Goal: Task Accomplishment & Management: Manage account settings

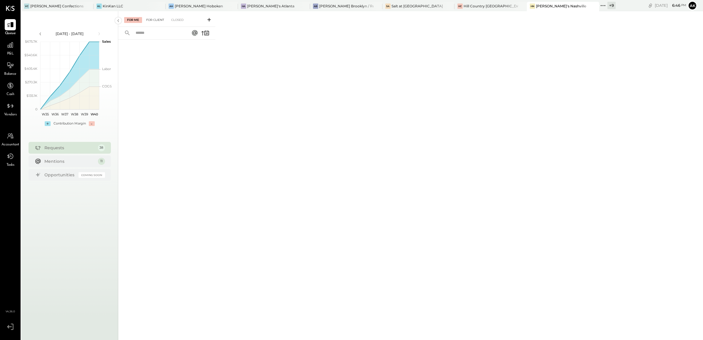
click at [155, 19] on div "For Client" at bounding box center [155, 20] width 24 height 6
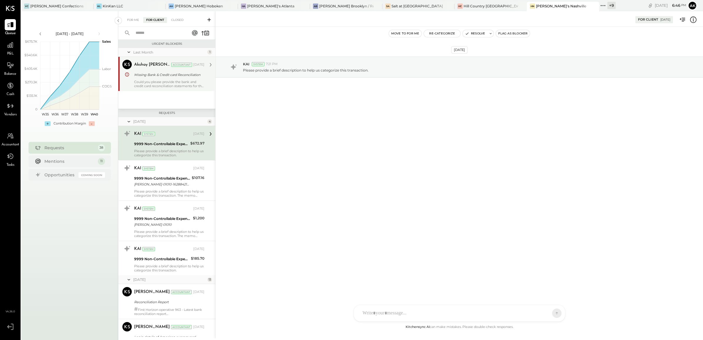
click at [158, 79] on div "Akshay [PERSON_NAME] Accountant [DATE] Missing Bank & Credit card Reconciliatio…" at bounding box center [169, 74] width 70 height 28
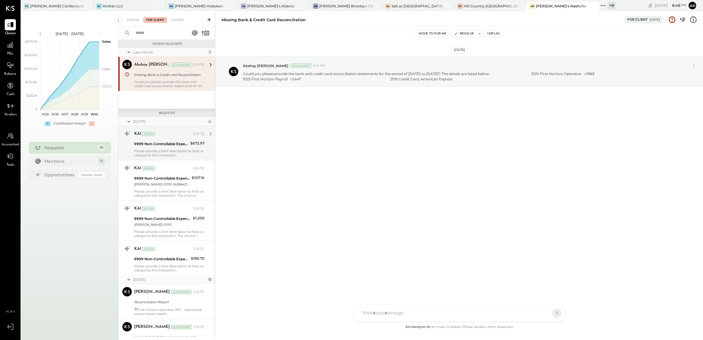
click at [153, 143] on div "9999 Non-Controllable Expenses:Other Income and Expenses:To Be Classified P&L" at bounding box center [161, 144] width 54 height 6
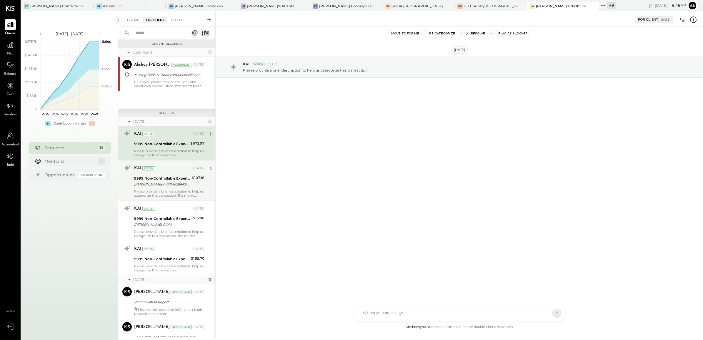
click at [161, 179] on div "9999 Non-Controllable Expenses:Other Income and Expenses:To Be Classified P&L" at bounding box center [162, 178] width 56 height 6
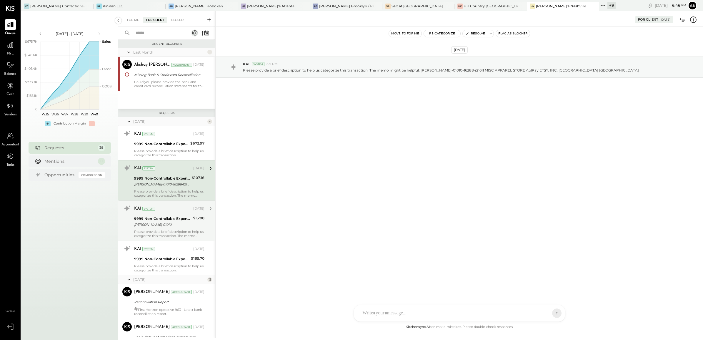
click at [161, 214] on div "KAI System [DATE] 9999 Non-Controllable Expenses:Other Income and Expenses:To B…" at bounding box center [169, 221] width 70 height 34
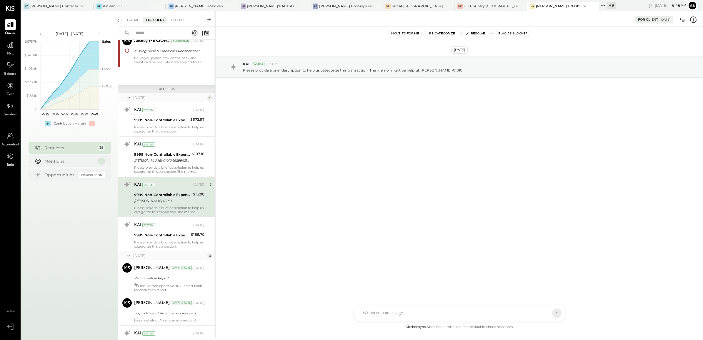
scroll to position [37, 0]
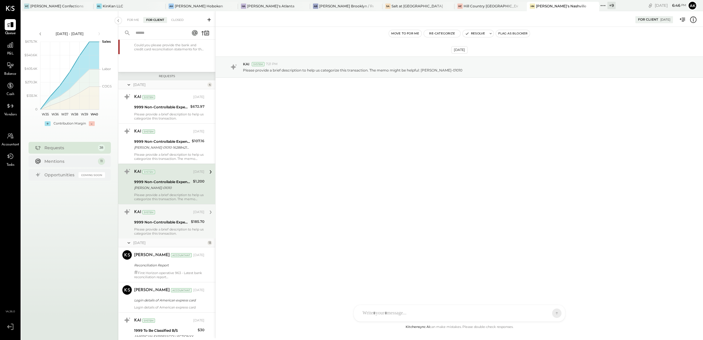
click at [159, 220] on div "9999 Non-Controllable Expenses:Other Income and Expenses:To Be Classified P&L" at bounding box center [161, 222] width 55 height 6
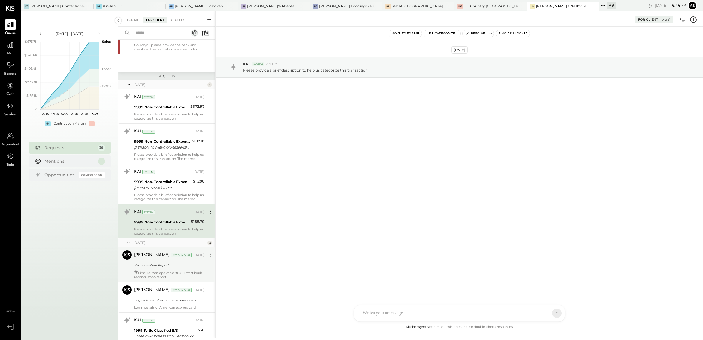
click at [151, 261] on div "Margi Gandhi Accountant Aug 01, 2025 Reconciliation Report # First Horizon oper…" at bounding box center [169, 264] width 70 height 29
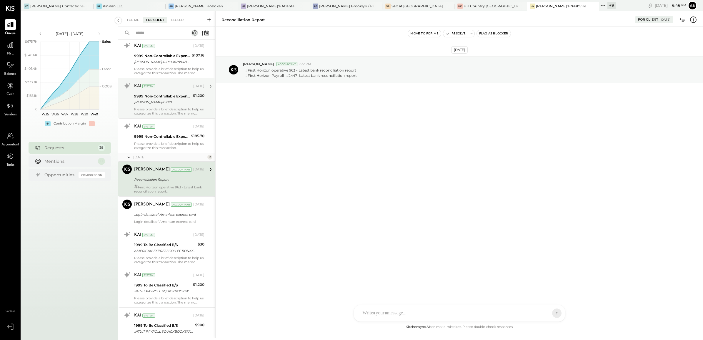
scroll to position [147, 0]
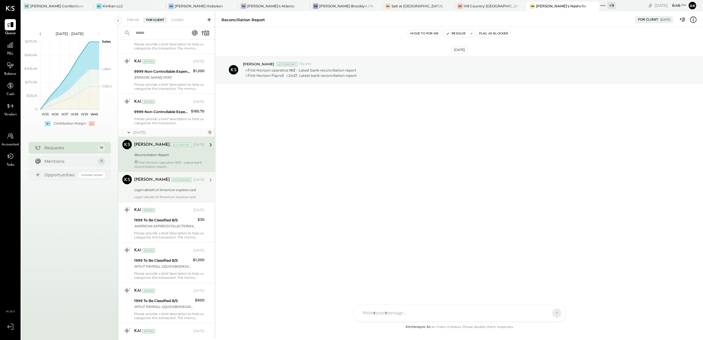
click at [159, 189] on div "Login details of American express card" at bounding box center [168, 190] width 69 height 6
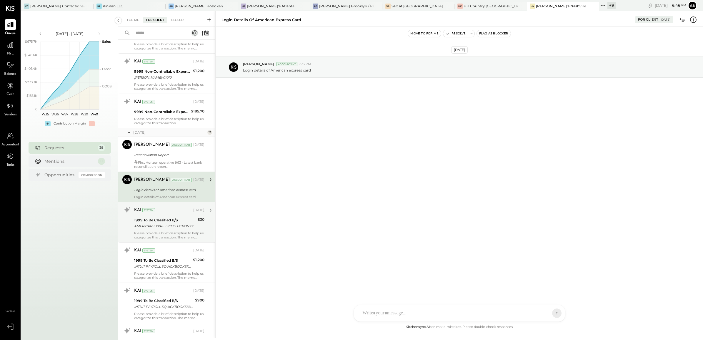
click at [169, 221] on div "1999 To Be Classified B/S" at bounding box center [165, 220] width 62 height 6
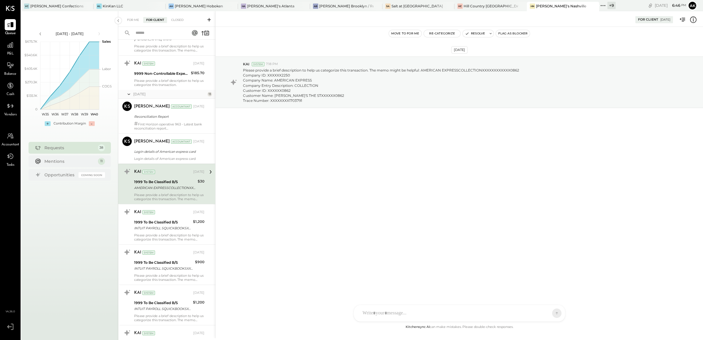
scroll to position [221, 0]
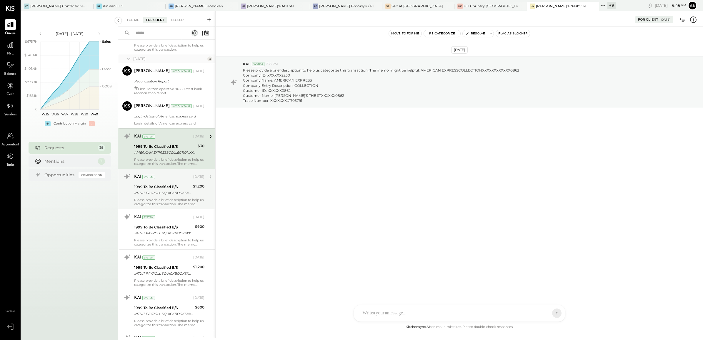
click at [164, 190] on div "INTUIT PAYROLL SQUICKBOOKSXXXXXXXX3803726 Company ID: XXXXXX6679 Company Name: …" at bounding box center [162, 193] width 57 height 6
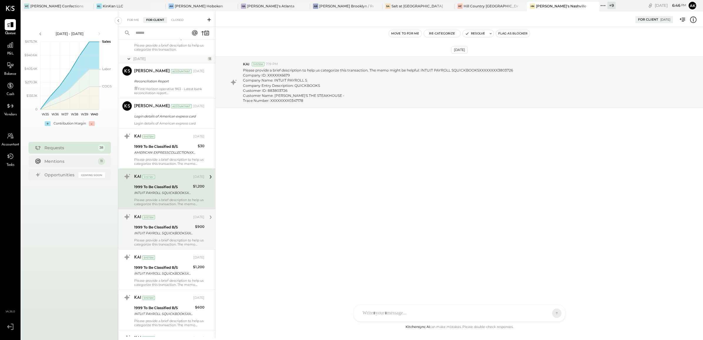
click at [169, 217] on div "KAI System" at bounding box center [163, 217] width 58 height 6
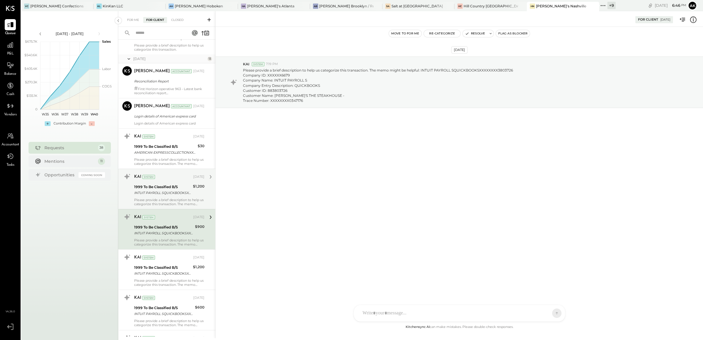
scroll to position [404, 0]
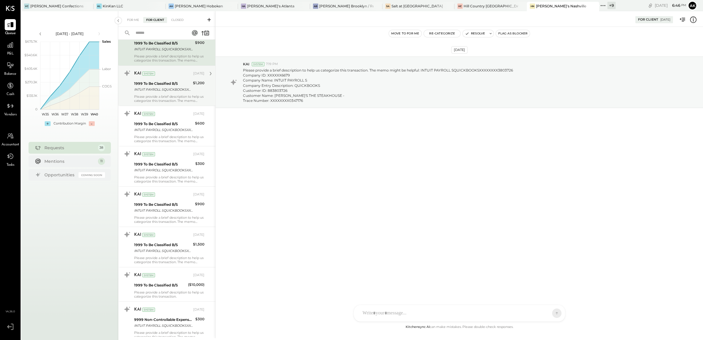
click at [165, 82] on div "1999 To Be Classified B/S" at bounding box center [162, 84] width 57 height 6
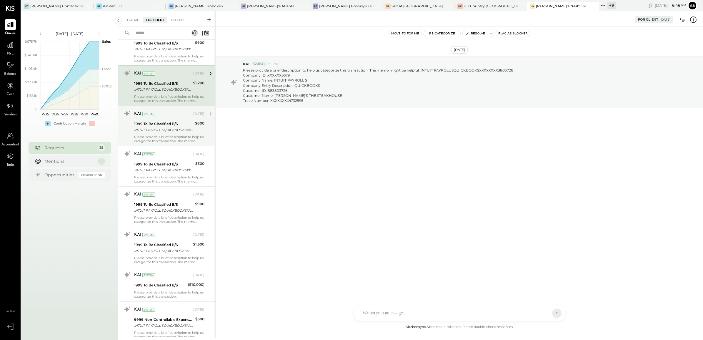
click at [174, 121] on div "1999 To Be Classified B/S" at bounding box center [163, 124] width 59 height 6
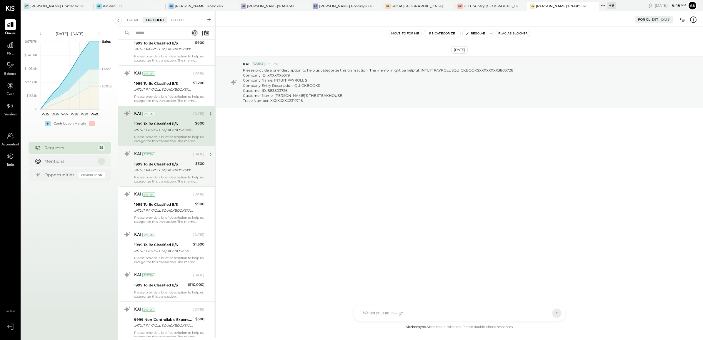
drag, startPoint x: 174, startPoint y: 154, endPoint x: 171, endPoint y: 172, distance: 18.9
click at [175, 154] on div "KAI System" at bounding box center [163, 154] width 58 height 6
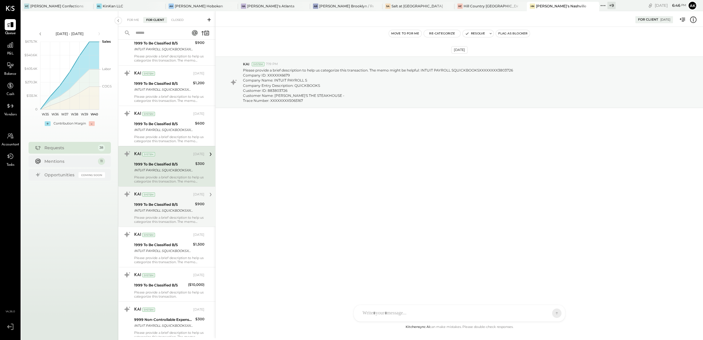
click at [166, 197] on div "KAI System" at bounding box center [163, 194] width 58 height 6
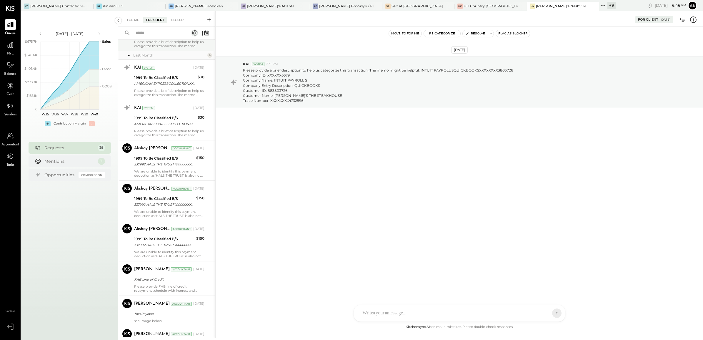
scroll to position [882, 0]
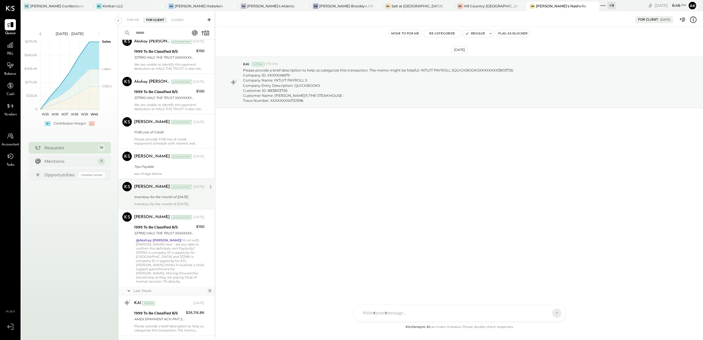
click at [169, 196] on div "Inventory for the month of August 2025" at bounding box center [168, 197] width 69 height 6
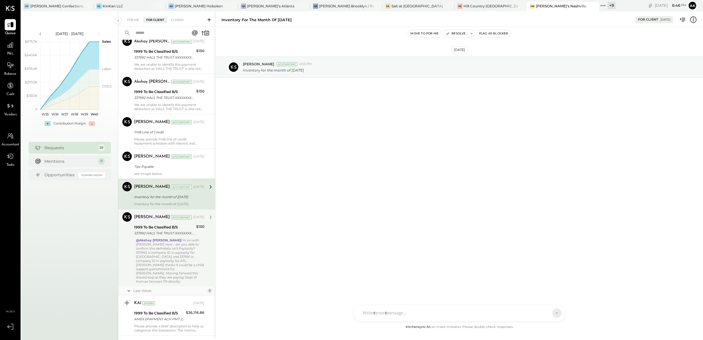
click at [164, 231] on div "337992 HALS THE TRUST XXXXXXXX7992 Company ID: XXXXXX7403 Company Name: 337992 …" at bounding box center [164, 233] width 60 height 6
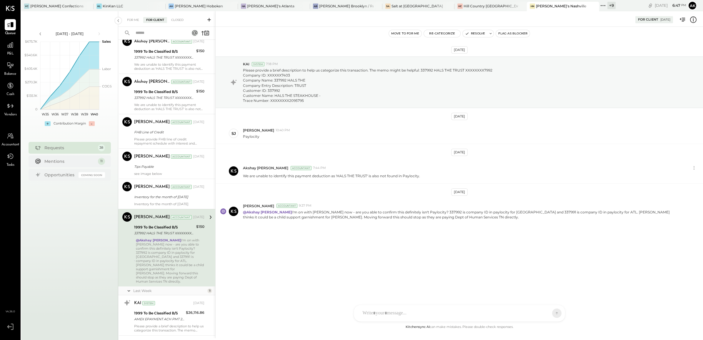
click at [380, 309] on div at bounding box center [454, 312] width 189 height 13
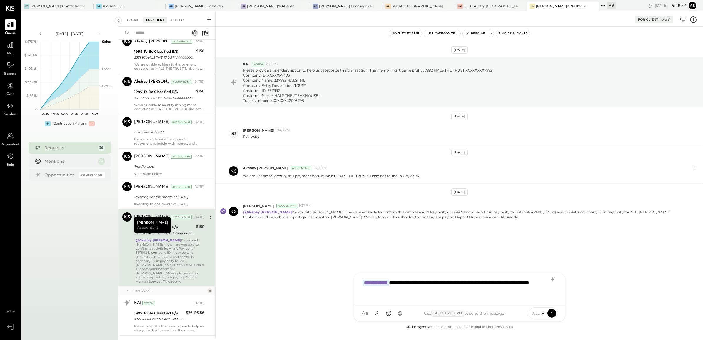
drag, startPoint x: 371, startPoint y: 290, endPoint x: 374, endPoint y: 290, distance: 3.0
click at [371, 290] on div "**********" at bounding box center [459, 288] width 199 height 24
click at [432, 291] on div "**********" at bounding box center [459, 288] width 199 height 24
click at [408, 282] on div "**********" at bounding box center [459, 288] width 199 height 24
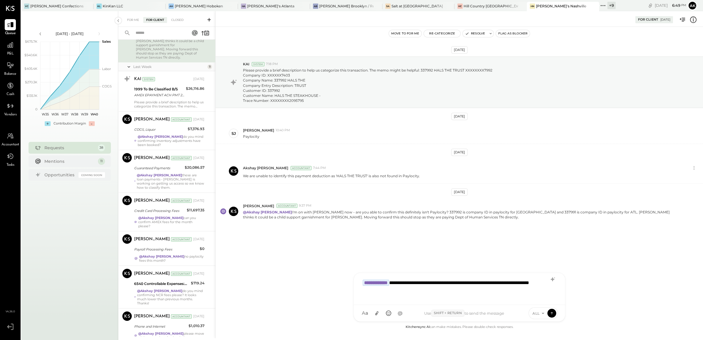
scroll to position [1033, 0]
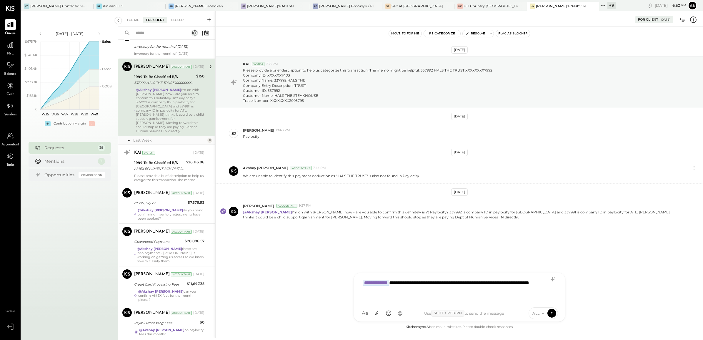
click at [518, 281] on div "**********" at bounding box center [459, 288] width 199 height 24
click at [520, 281] on div "**********" at bounding box center [459, 288] width 199 height 24
drag, startPoint x: 449, startPoint y: 282, endPoint x: 458, endPoint y: 280, distance: 9.1
click at [449, 281] on div "**********" at bounding box center [459, 288] width 199 height 24
click at [549, 312] on icon at bounding box center [551, 313] width 5 height 6
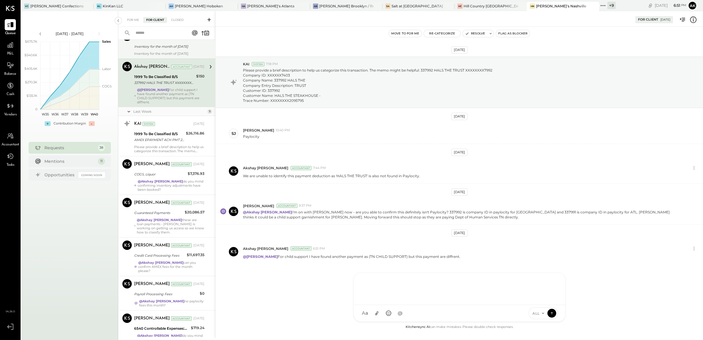
scroll to position [927, 0]
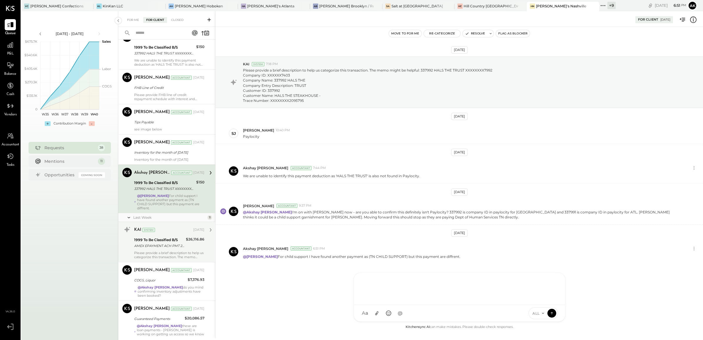
click at [158, 243] on div "AMEX EPAYMENT ACH PMT 250923W4712 Company ID: XXXXXX0008 Company Name: AMEX EPA…" at bounding box center [159, 246] width 50 height 6
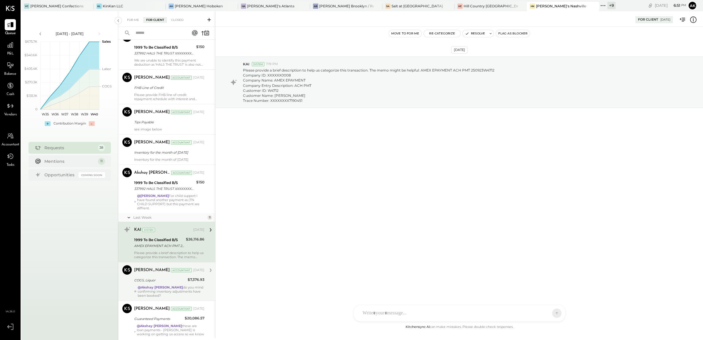
click at [158, 273] on div "Margot Bloch Accountant Sep 29, 2025 COGS, Liquor $7,376.93 @Akshay koshti do y…" at bounding box center [169, 281] width 70 height 32
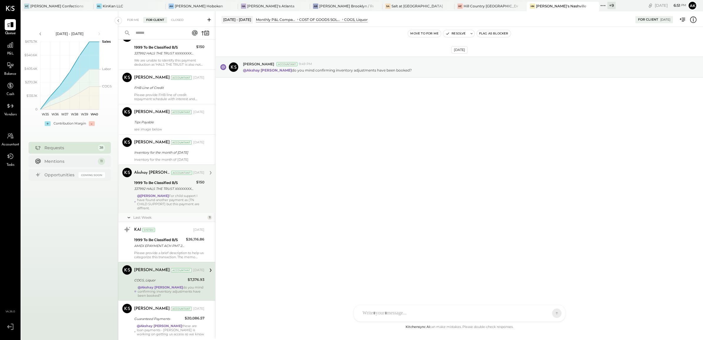
scroll to position [1000, 0]
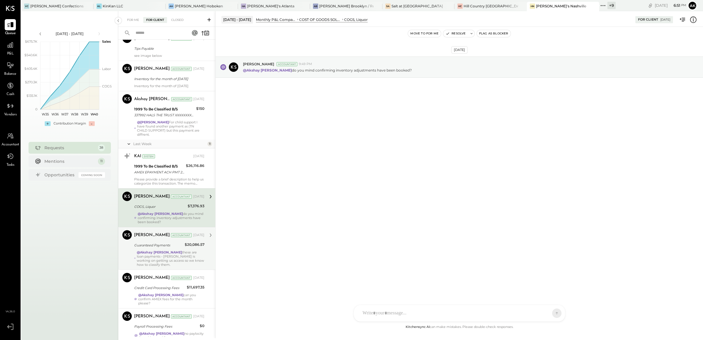
click at [171, 252] on div "@Akshay koshti these are loan payments - Sammy is working on getting us access …" at bounding box center [171, 258] width 68 height 16
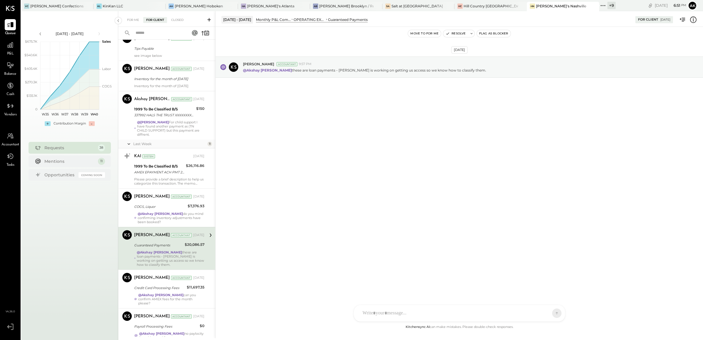
click at [691, 19] on icon at bounding box center [693, 20] width 8 height 8
click at [367, 172] on div "For Me For Client Closed Urgent Blockers Last Month 1 Akshay koshti Accountant …" at bounding box center [410, 174] width 585 height 327
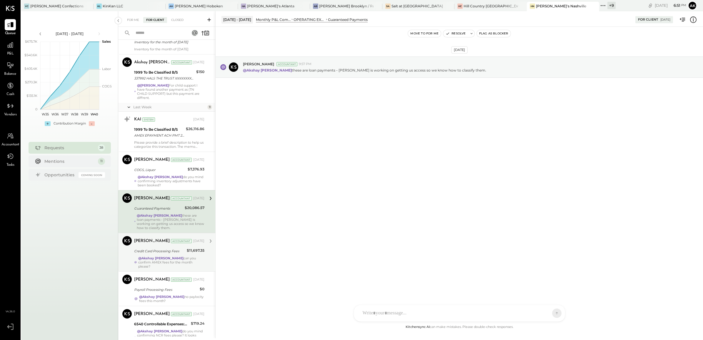
click at [145, 249] on div "Credit Card Processing Fees" at bounding box center [159, 251] width 51 height 6
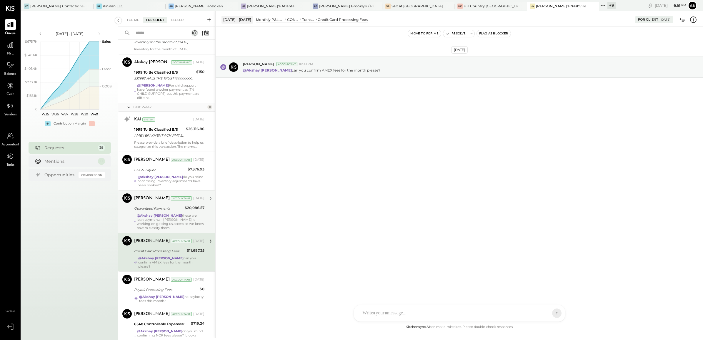
click at [696, 20] on icon at bounding box center [693, 19] width 6 height 6
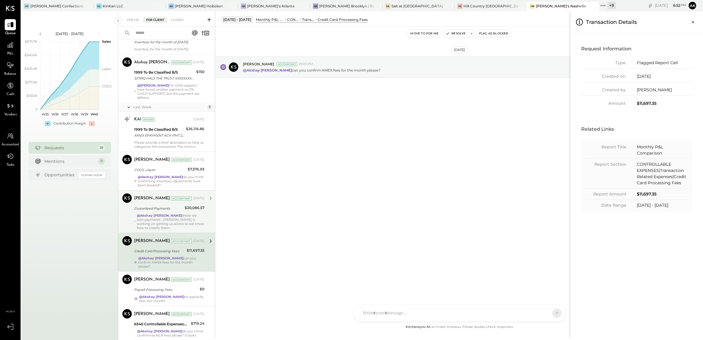
click at [415, 184] on div "For Me For Client Closed Urgent Blockers Last Month 1 Akshay koshti Accountant …" at bounding box center [410, 174] width 585 height 327
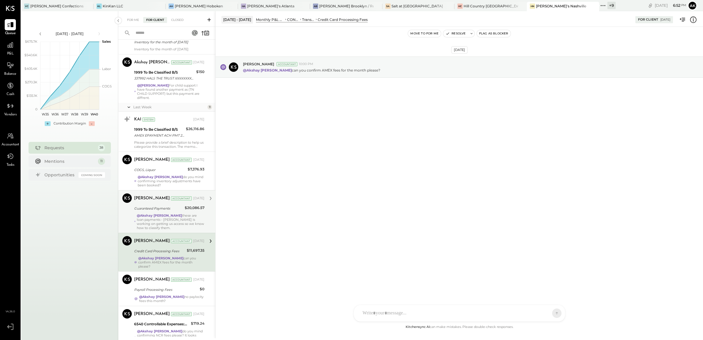
scroll to position [1111, 0]
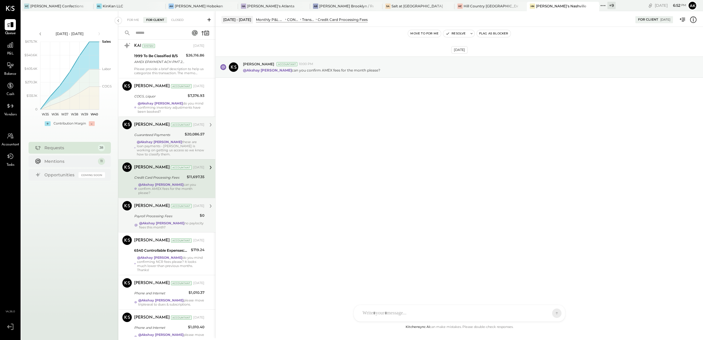
click at [171, 203] on div "Margot Bloch Accountant Sep 29, 2025" at bounding box center [169, 206] width 70 height 8
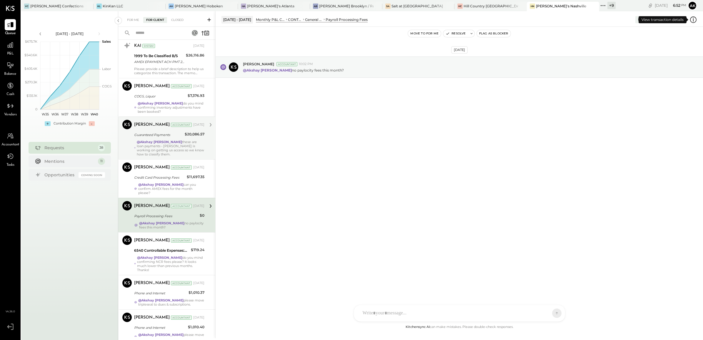
click at [693, 20] on icon at bounding box center [693, 20] width 1 height 4
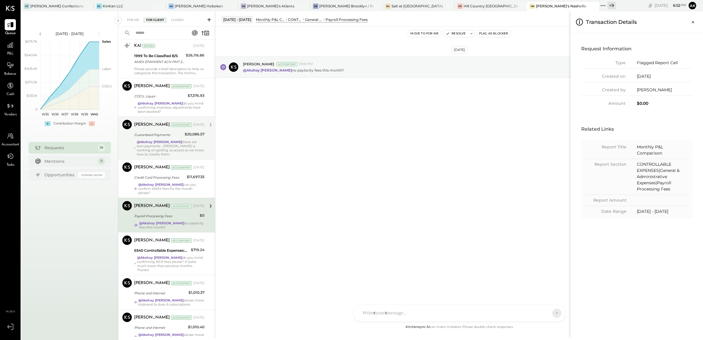
click at [472, 142] on div "For Me For Client Closed Urgent Blockers Last Month 1 Akshay koshti Accountant …" at bounding box center [410, 174] width 585 height 327
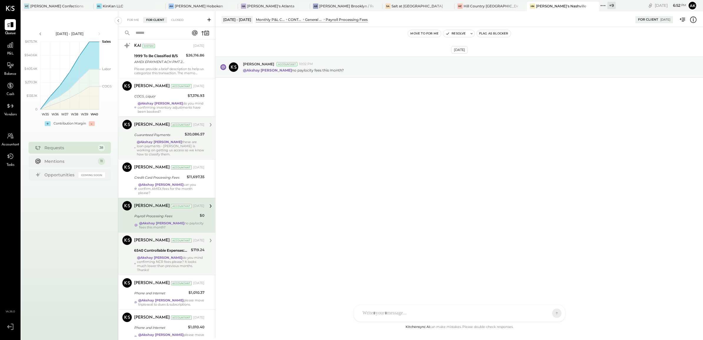
click at [169, 255] on div "@Akshay koshti do you mind confirming NCR fees please? It looks much lower than…" at bounding box center [170, 263] width 67 height 16
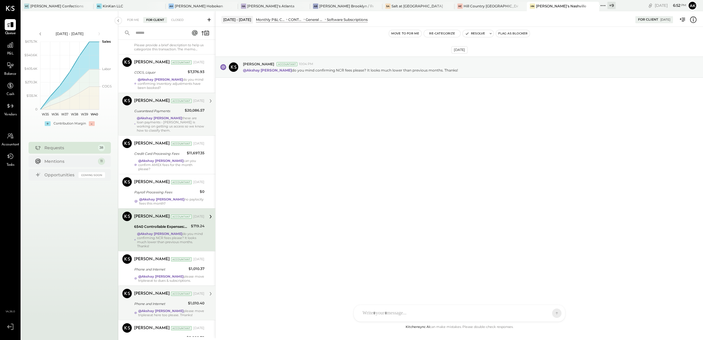
scroll to position [1147, 0]
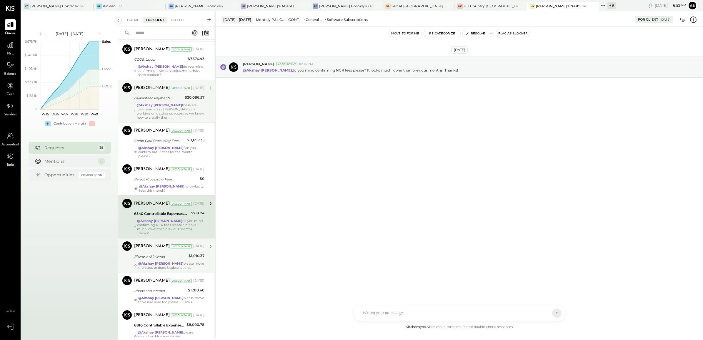
click at [182, 253] on div "Phone and Internet" at bounding box center [160, 256] width 53 height 6
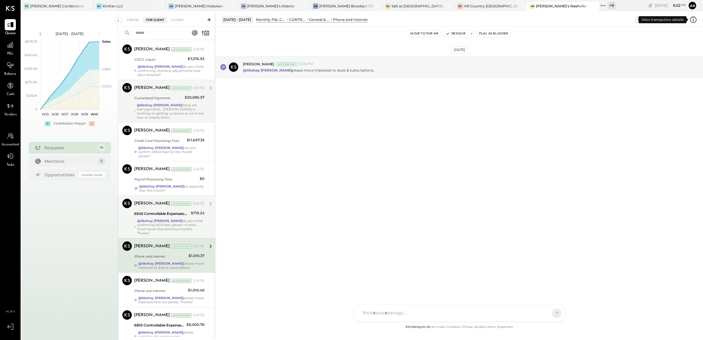
click at [695, 18] on icon at bounding box center [693, 20] width 8 height 8
click at [366, 165] on div "For Me For Client Closed Urgent Blockers Last Month 1 Akshay koshti Accountant …" at bounding box center [410, 174] width 585 height 327
click at [190, 287] on div "$1,010.40" at bounding box center [196, 290] width 16 height 6
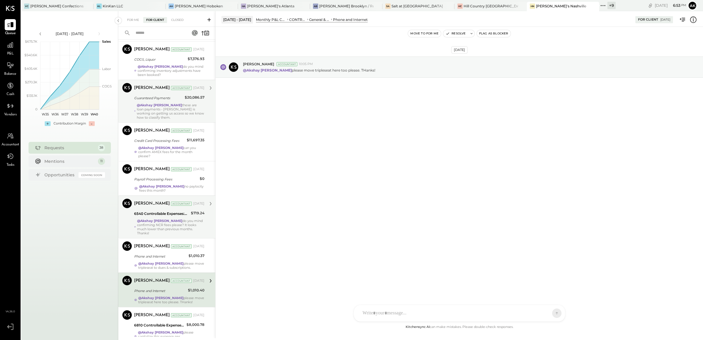
scroll to position [1261, 0]
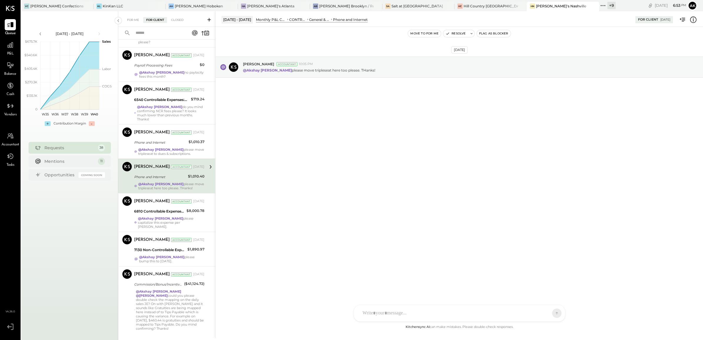
click at [694, 18] on icon at bounding box center [693, 20] width 8 height 8
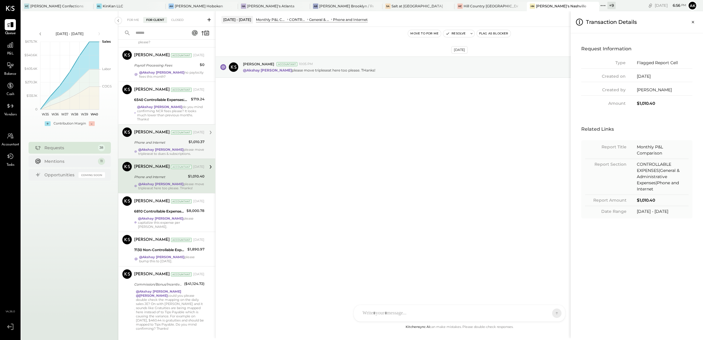
click at [181, 138] on div "For Me For Client Closed Urgent Blockers Last Month 1 Akshay koshti Accountant …" at bounding box center [410, 174] width 585 height 327
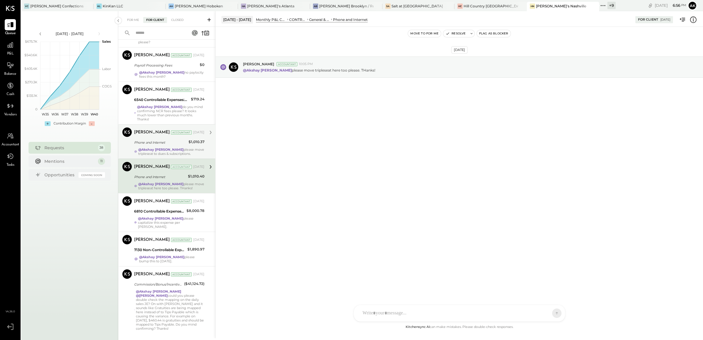
click at [186, 139] on div "Phone and Internet $1,010.37" at bounding box center [169, 142] width 70 height 7
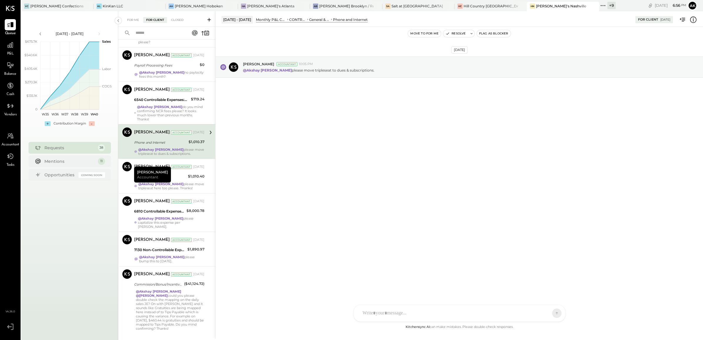
click at [394, 311] on div at bounding box center [459, 313] width 211 height 16
click at [398, 289] on div "MB Margot Bloch" at bounding box center [402, 286] width 67 height 12
click at [455, 281] on div "**********" at bounding box center [459, 288] width 199 height 24
drag, startPoint x: 407, startPoint y: 280, endPoint x: 508, endPoint y: 280, distance: 100.9
click at [508, 280] on div "**********" at bounding box center [459, 288] width 199 height 24
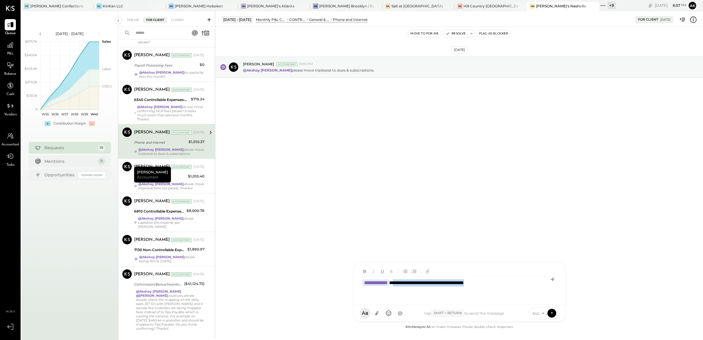
copy div "**********"
click at [408, 279] on div "**********" at bounding box center [459, 288] width 199 height 24
drag, startPoint x: 407, startPoint y: 281, endPoint x: 435, endPoint y: 296, distance: 32.0
click at [435, 296] on div "**********" at bounding box center [459, 288] width 199 height 24
click at [552, 313] on icon at bounding box center [551, 313] width 5 height 6
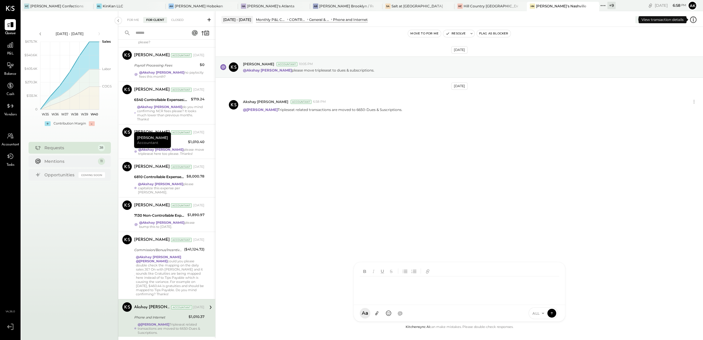
scroll to position [1247, 0]
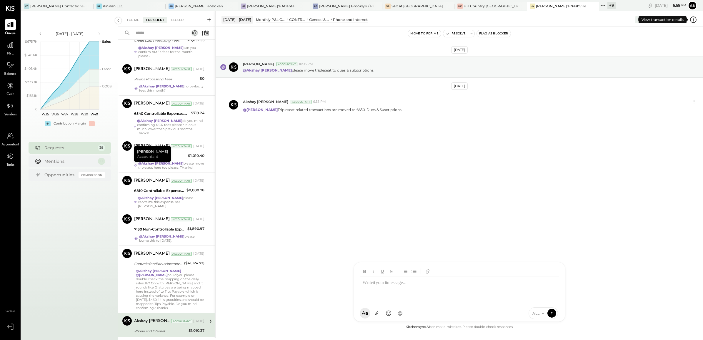
click at [696, 19] on icon at bounding box center [693, 19] width 6 height 6
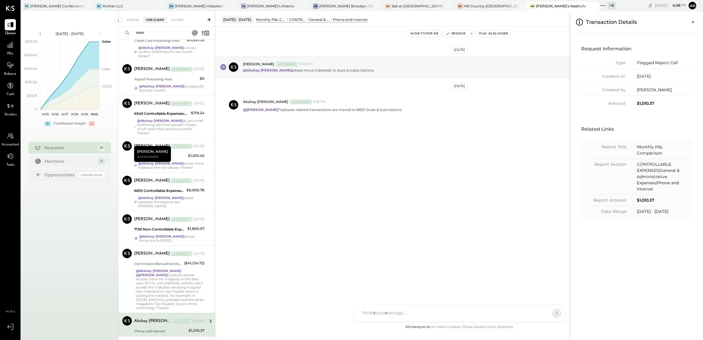
click at [417, 182] on div "For Me For Client Closed Urgent Blockers Last Month 1 Akshay koshti Accountant …" at bounding box center [410, 174] width 585 height 327
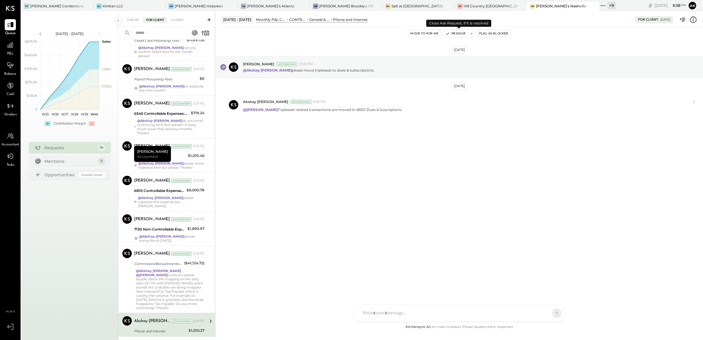
click at [458, 33] on button "Resolve" at bounding box center [455, 33] width 25 height 7
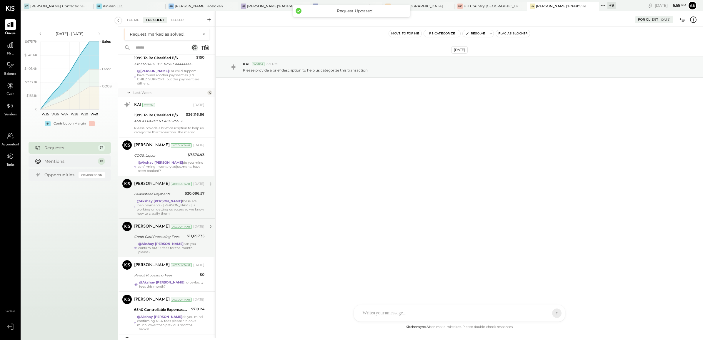
scroll to position [1227, 0]
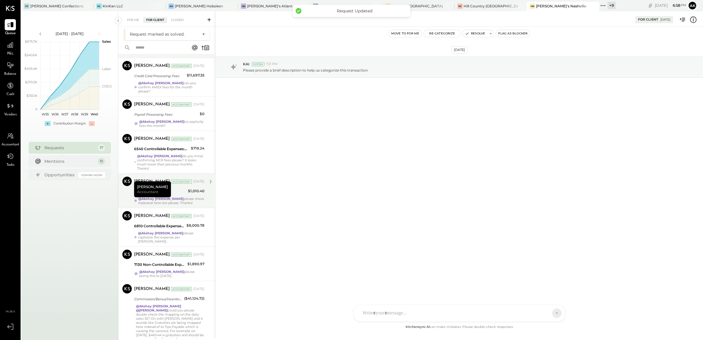
click at [183, 188] on div "Phone and Internet" at bounding box center [160, 191] width 52 height 7
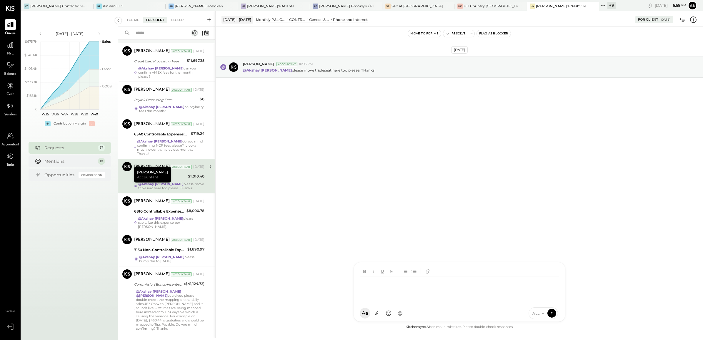
click at [408, 300] on div at bounding box center [461, 288] width 202 height 24
type input "****"
click at [398, 284] on span "[PERSON_NAME]" at bounding box center [410, 286] width 46 height 6
click at [553, 311] on icon at bounding box center [551, 313] width 5 height 6
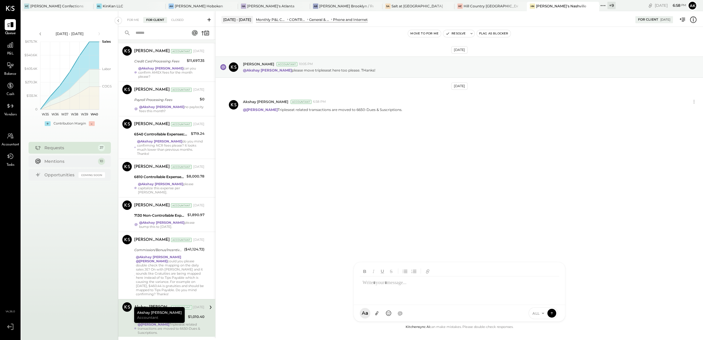
click at [693, 19] on icon at bounding box center [693, 20] width 8 height 8
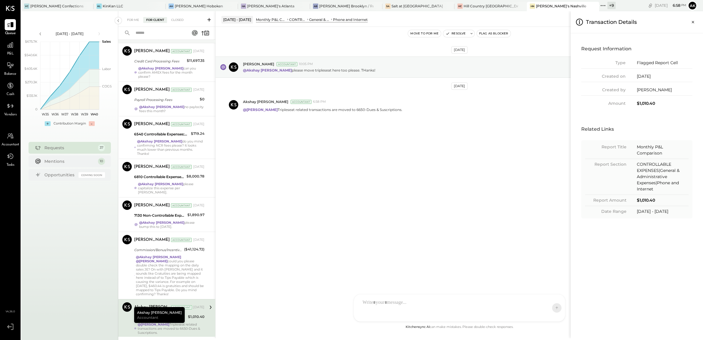
scroll to position [1229, 0]
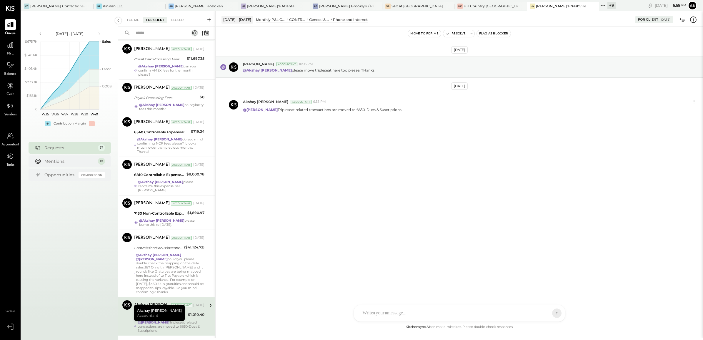
click at [387, 171] on div "For Me For Client Closed Urgent Blockers Last Month 1 Akshay koshti Accountant …" at bounding box center [410, 174] width 585 height 327
click at [457, 30] on button "Resolve" at bounding box center [455, 33] width 25 height 7
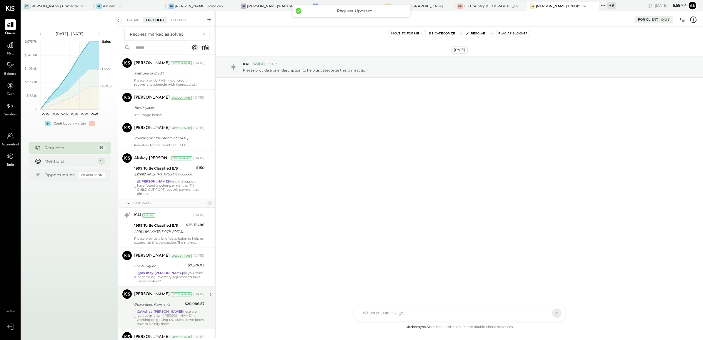
scroll to position [1192, 0]
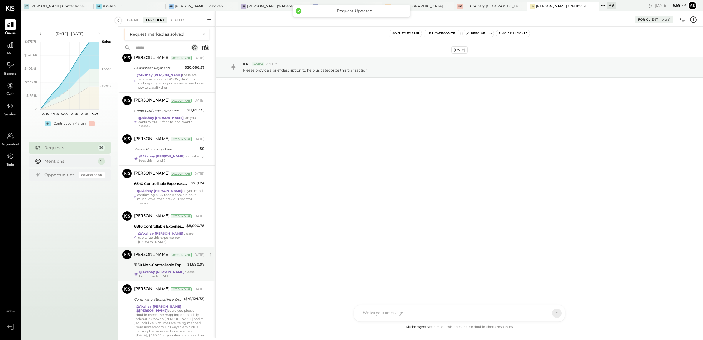
click at [176, 262] on div "7130 Non-Controllable Expenses:Property Expenses:Utility, Gas" at bounding box center [159, 265] width 51 height 6
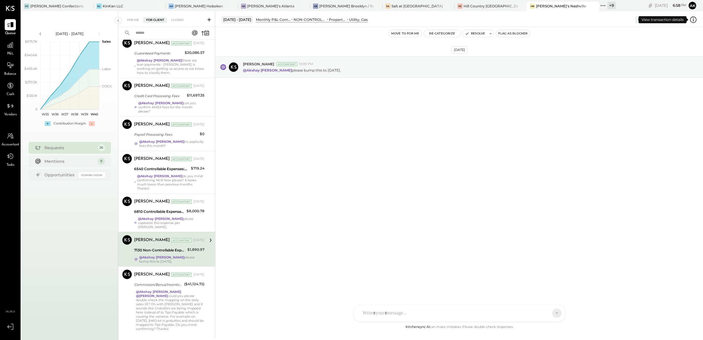
click at [692, 20] on icon at bounding box center [693, 20] width 8 height 8
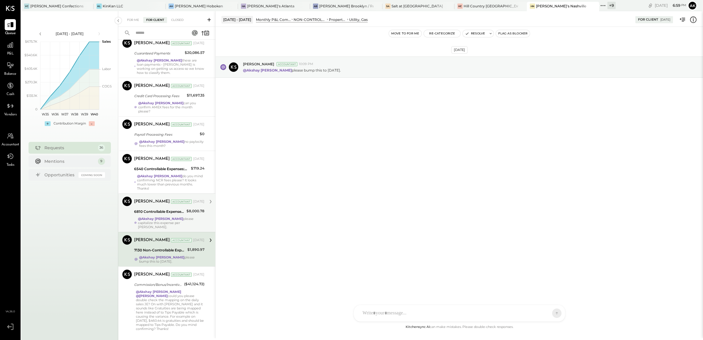
click at [183, 206] on div "For Me For Client Closed Urgent Blockers Last Month 1 Akshay koshti Accountant …" at bounding box center [410, 174] width 585 height 327
click at [183, 209] on div "6810 Controllable Expenses:Repairs & Maintenance:Repair & Maintenance, Equipment" at bounding box center [159, 212] width 51 height 6
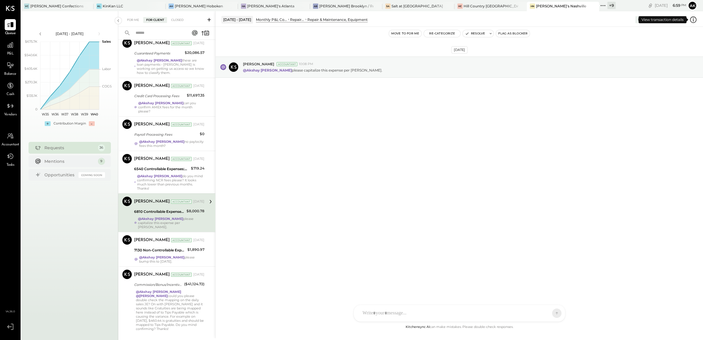
click at [692, 19] on icon at bounding box center [693, 20] width 8 height 8
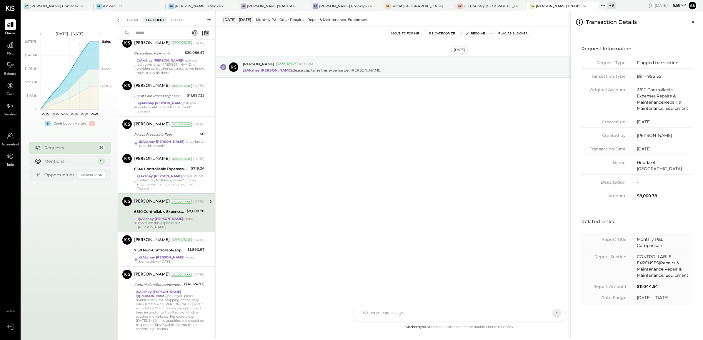
click at [448, 33] on div "For Me For Client Closed Urgent Blockers Last Month 1 Akshay koshti Accountant …" at bounding box center [410, 174] width 585 height 327
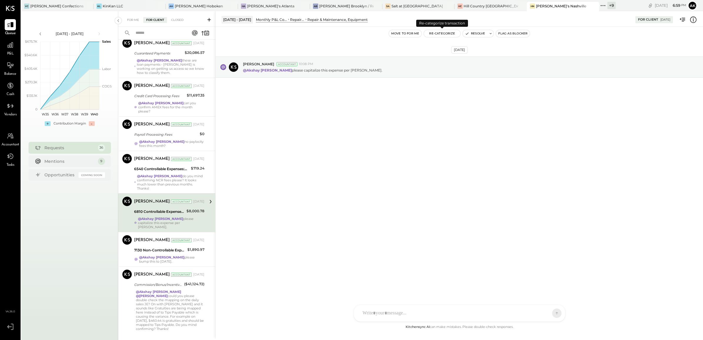
click at [444, 34] on button "Re-Categorize" at bounding box center [442, 33] width 36 height 7
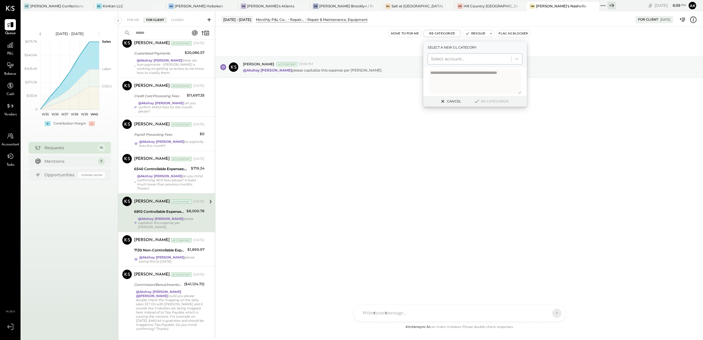
click at [437, 58] on div at bounding box center [469, 58] width 77 height 7
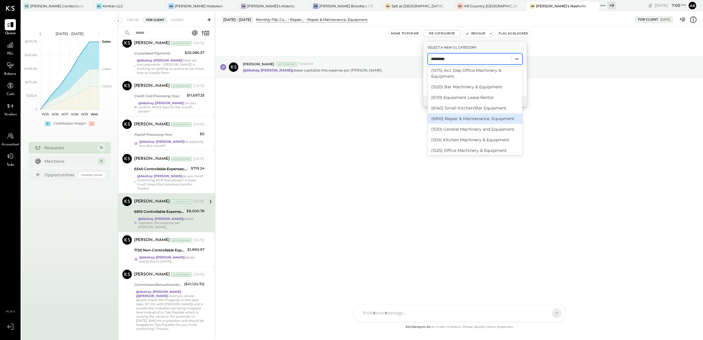
scroll to position [54, 0]
type input "*********"
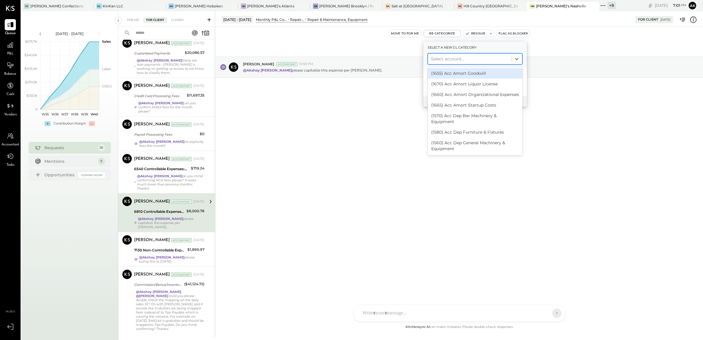
click at [439, 58] on div at bounding box center [469, 58] width 77 height 7
type input "****"
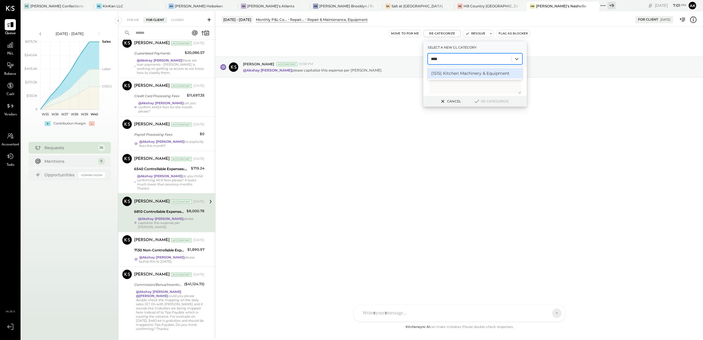
click at [446, 71] on div "(1515) Kitchen Machinery & Equipment" at bounding box center [475, 73] width 95 height 11
click at [443, 80] on textarea at bounding box center [475, 81] width 92 height 24
type textarea "**********"
click at [487, 100] on button "Re-Categorize" at bounding box center [491, 101] width 39 height 7
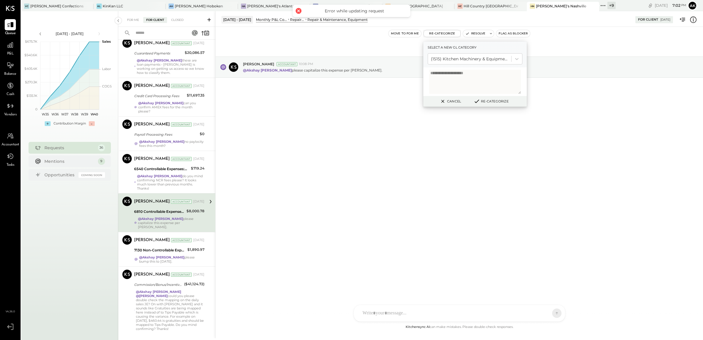
click at [490, 101] on button "Re-Categorize" at bounding box center [491, 101] width 39 height 7
drag, startPoint x: 499, startPoint y: 102, endPoint x: 499, endPoint y: 107, distance: 5.6
click at [499, 106] on div "Cancel Re-Categorize" at bounding box center [475, 101] width 104 height 11
drag, startPoint x: 492, startPoint y: 76, endPoint x: 391, endPoint y: 81, distance: 101.6
click at [391, 81] on div "**********" at bounding box center [459, 174] width 488 height 327
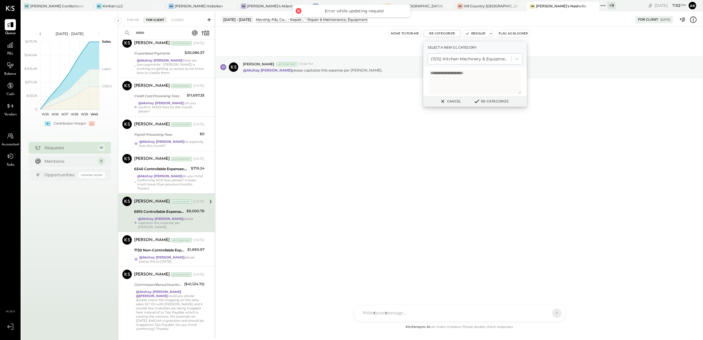
click at [494, 101] on button "Re-Categorize" at bounding box center [491, 101] width 39 height 7
click at [691, 19] on icon at bounding box center [693, 20] width 8 height 8
click at [416, 195] on div "For Me For Client Closed Urgent Blockers Last Month 1 Akshay koshti Accountant …" at bounding box center [410, 174] width 585 height 327
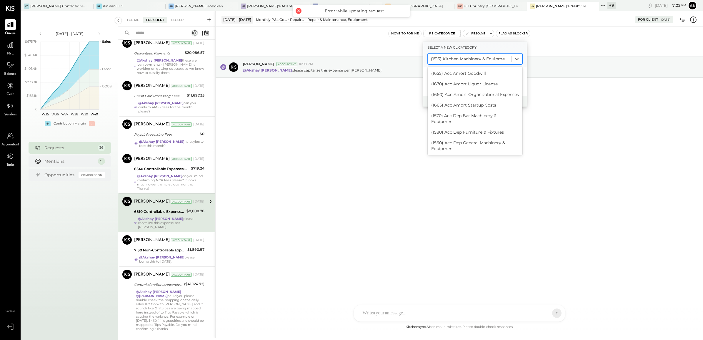
click at [467, 59] on div at bounding box center [469, 58] width 77 height 7
click at [471, 148] on div "(1515) Kitchen Machinery & Equipment" at bounding box center [475, 153] width 95 height 11
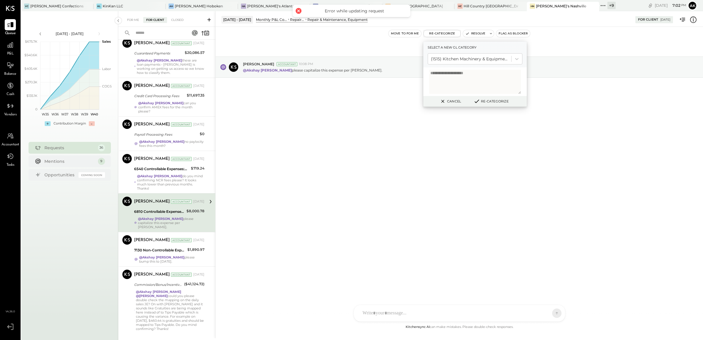
click at [492, 101] on button "Re-Categorize" at bounding box center [491, 101] width 39 height 7
click at [164, 174] on div "@Akshay koshti do you mind confirming NCR fees please? It looks much lower than…" at bounding box center [170, 182] width 67 height 16
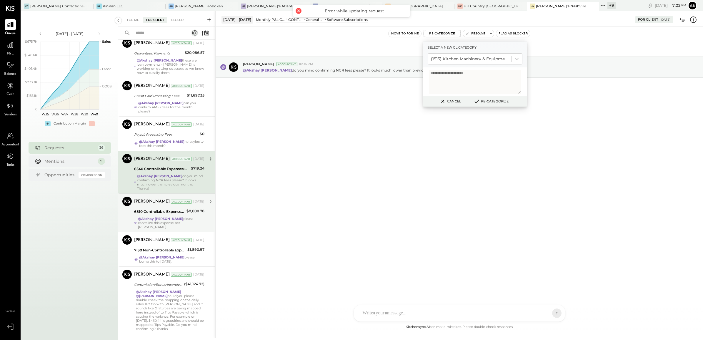
click at [164, 209] on div "6810 Controllable Expenses:Repairs & Maintenance:Repair & Maintenance, Equipment" at bounding box center [159, 212] width 51 height 6
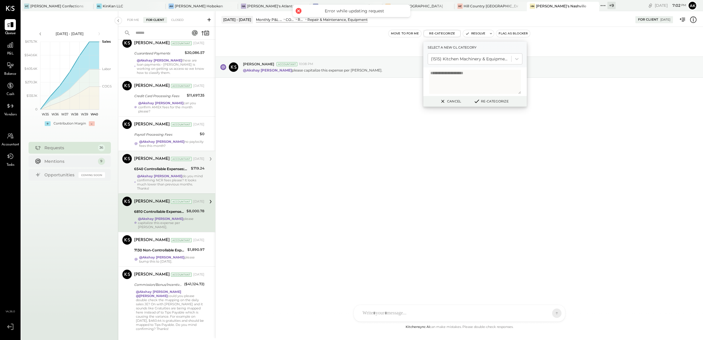
click at [334, 187] on div "Sep 29th, 2025 Margot Bloch Accountant 10:08 PM @Akshay koshti please capitaliz…" at bounding box center [459, 175] width 487 height 296
click at [694, 19] on icon at bounding box center [693, 20] width 8 height 8
click at [368, 165] on div "For Me For Client Closed Urgent Blockers Last Month 1 Akshay koshti Accountant …" at bounding box center [410, 174] width 585 height 327
click at [172, 166] on div "6540 Controllable Expenses:General & Administrative Expenses:Software Subscript…" at bounding box center [161, 169] width 55 height 6
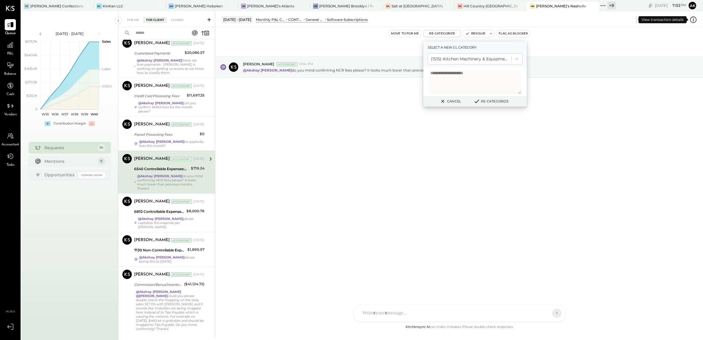
click at [693, 19] on icon at bounding box center [693, 20] width 8 height 8
drag, startPoint x: 390, startPoint y: 192, endPoint x: 391, endPoint y: 189, distance: 3.3
click at [391, 189] on div "For Me For Client Closed Urgent Blockers Last Month 1 Akshay koshti Accountant …" at bounding box center [410, 174] width 585 height 327
click at [349, 46] on div "Sep 29th, 2025 Margot Bloch Accountant 10:04 PM @Akshay koshti do you mind conf…" at bounding box center [459, 81] width 487 height 80
click at [436, 34] on button "Re-Categorize" at bounding box center [442, 33] width 37 height 7
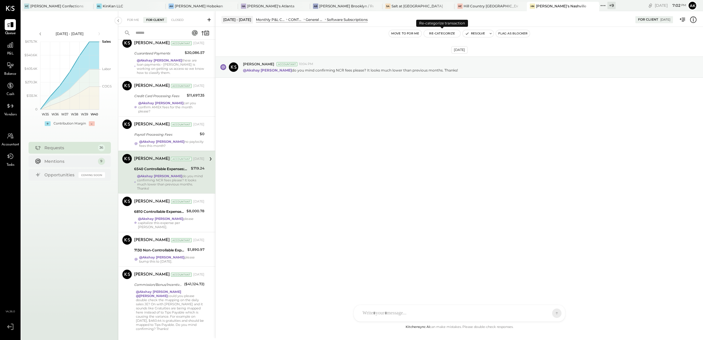
click at [436, 34] on button "Re-Categorize" at bounding box center [442, 33] width 36 height 7
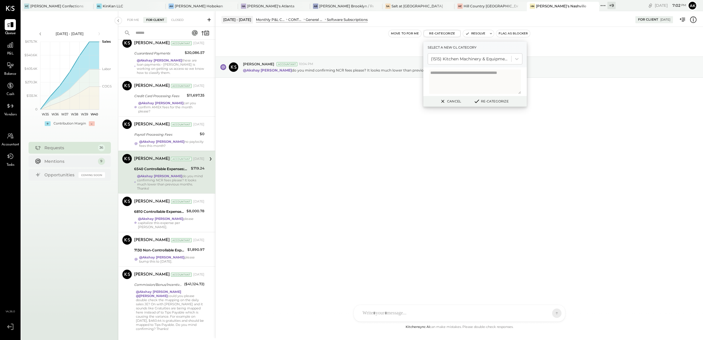
click at [274, 152] on div "Sep 29th, 2025 Margot Bloch Accountant 10:04 PM @Akshay koshti do you mind conf…" at bounding box center [459, 175] width 487 height 296
click at [169, 216] on div "@Akshay koshti please capitalize this expense per Sammy." at bounding box center [171, 222] width 66 height 12
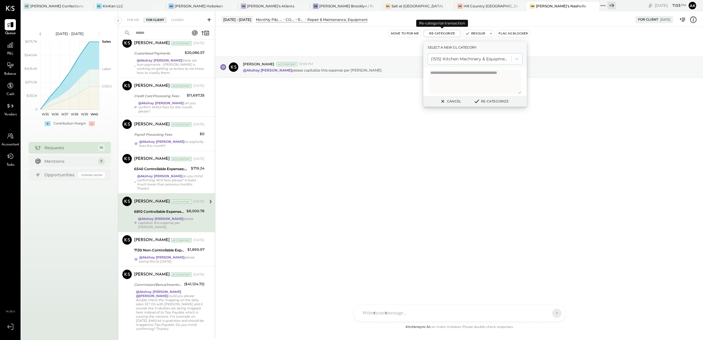
click at [440, 33] on button "Re-Categorize" at bounding box center [442, 33] width 37 height 7
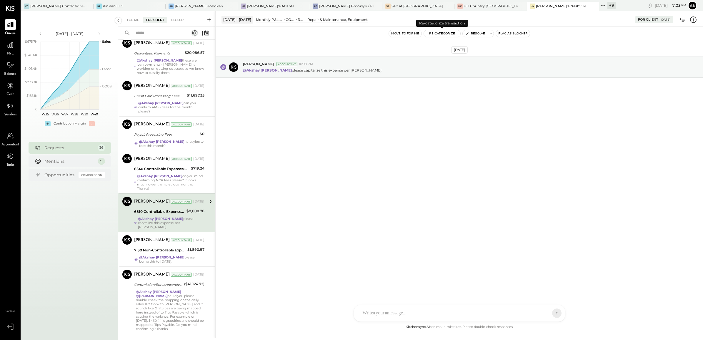
click at [439, 33] on button "Re-Categorize" at bounding box center [442, 33] width 36 height 7
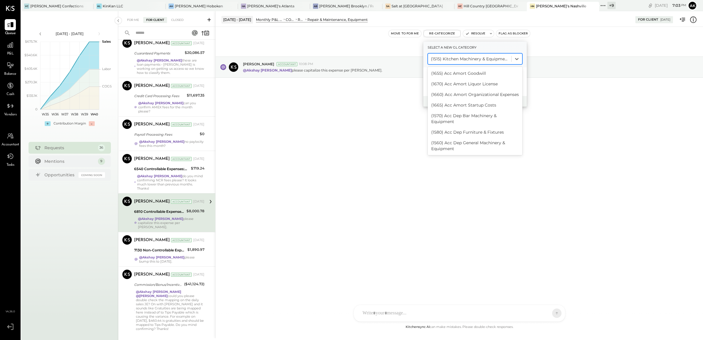
click at [474, 56] on div at bounding box center [469, 58] width 77 height 7
type input "****"
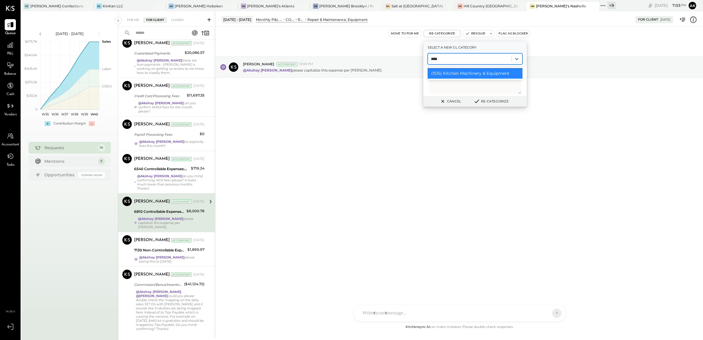
click at [470, 74] on div "(1515) Kitchen Machinery & Equipment" at bounding box center [475, 73] width 95 height 11
click at [467, 78] on textarea at bounding box center [475, 81] width 92 height 24
paste textarea "**********"
type textarea "**********"
click at [694, 20] on icon at bounding box center [693, 20] width 8 height 8
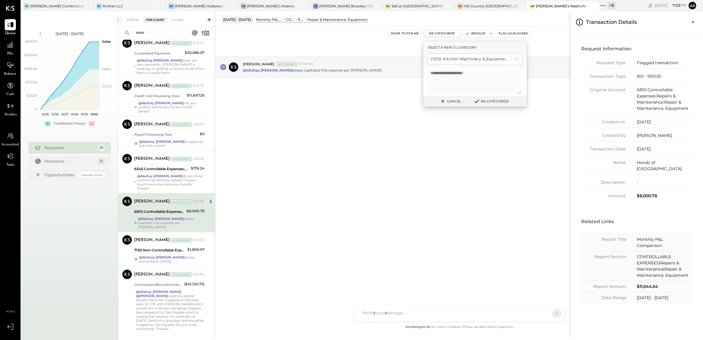
click at [487, 98] on div "For Me For Client Closed Urgent Blockers Last Month 1 Akshay koshti Accountant …" at bounding box center [410, 174] width 585 height 327
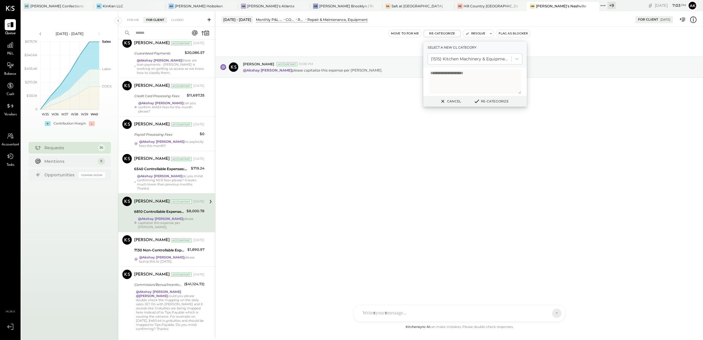
click at [484, 101] on button "Re-Categorize" at bounding box center [491, 101] width 39 height 7
click at [415, 304] on div "AK Akshay koshti SJ Samuel Jimenez SJ Samantha Janco MG Margi Gandhi HN Hal Now…" at bounding box center [460, 312] width 212 height 17
click at [411, 305] on div at bounding box center [459, 283] width 211 height 43
click at [343, 199] on div "Sep 29th, 2025 Margot Bloch Accountant 10:08 PM @Akshay koshti please capitaliz…" at bounding box center [459, 175] width 487 height 296
click at [382, 311] on div "AK Akshay koshti SJ Samuel Jimenez SJ Samantha Janco MG Margi Gandhi HN Hal Now…" at bounding box center [460, 312] width 212 height 17
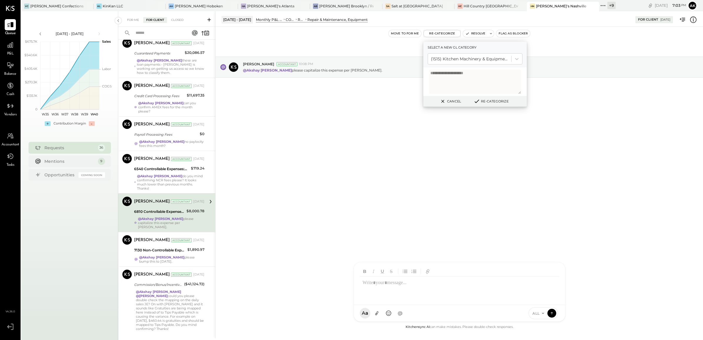
click at [389, 285] on div at bounding box center [459, 288] width 199 height 24
click at [389, 285] on span "[PERSON_NAME]" at bounding box center [410, 286] width 46 height 6
click at [449, 74] on textarea "**********" at bounding box center [475, 82] width 92 height 24
drag, startPoint x: 395, startPoint y: 135, endPoint x: 399, endPoint y: 84, distance: 51.1
click at [396, 133] on div "Sep 29th, 2025 Margot Bloch Accountant 10:08 PM @Akshay koshti please capitaliz…" at bounding box center [459, 175] width 487 height 296
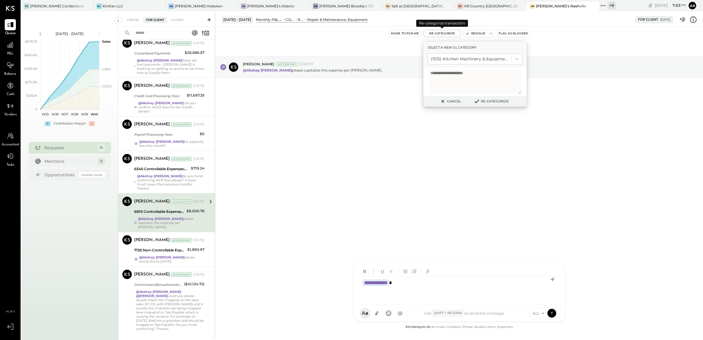
click at [437, 34] on button "Re-Categorize" at bounding box center [442, 33] width 37 height 7
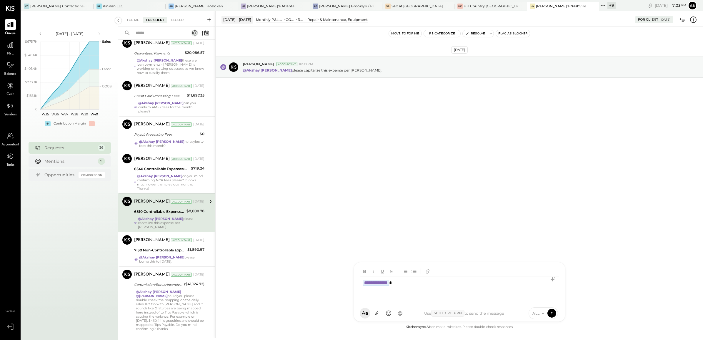
click at [417, 288] on div "**********" at bounding box center [459, 288] width 199 height 24
click at [437, 281] on div "**********" at bounding box center [459, 288] width 199 height 24
click at [550, 313] on icon at bounding box center [551, 313] width 5 height 6
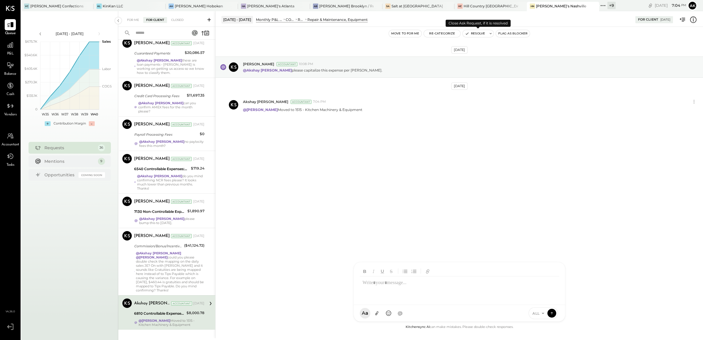
click at [473, 34] on button "Resolve" at bounding box center [475, 33] width 25 height 7
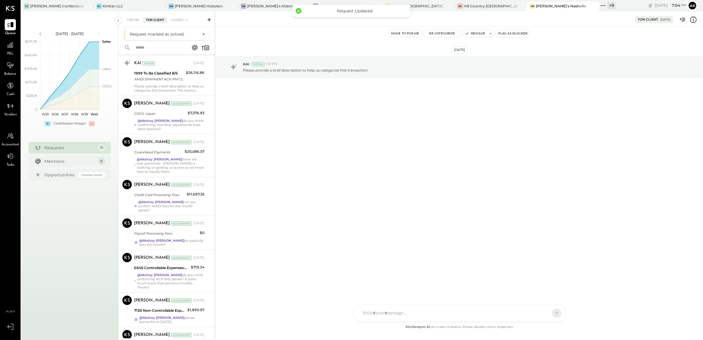
scroll to position [1158, 0]
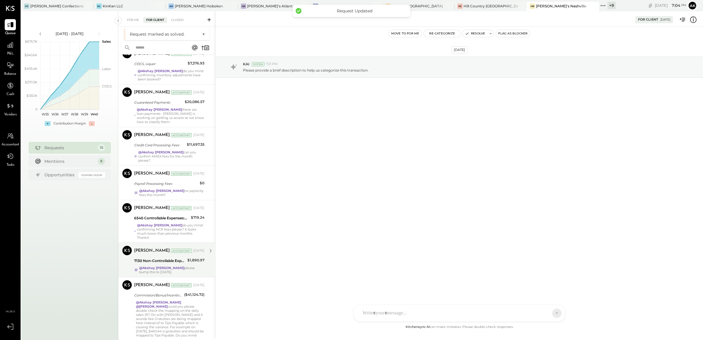
click at [187, 248] on div "Margot Bloch Accountant Sep 29, 2025" at bounding box center [169, 250] width 70 height 8
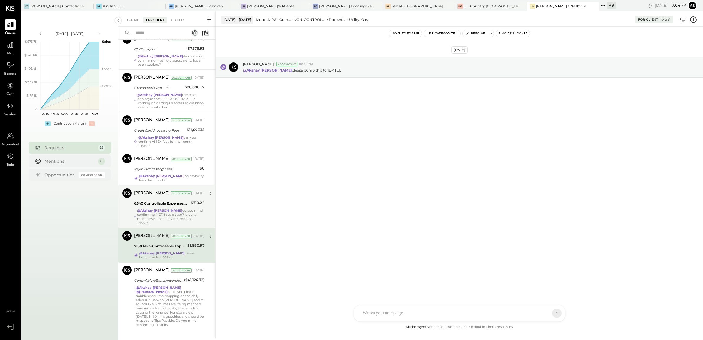
click at [184, 200] on div "6540 Controllable Expenses:General & Administrative Expenses:Software Subscript…" at bounding box center [161, 203] width 55 height 6
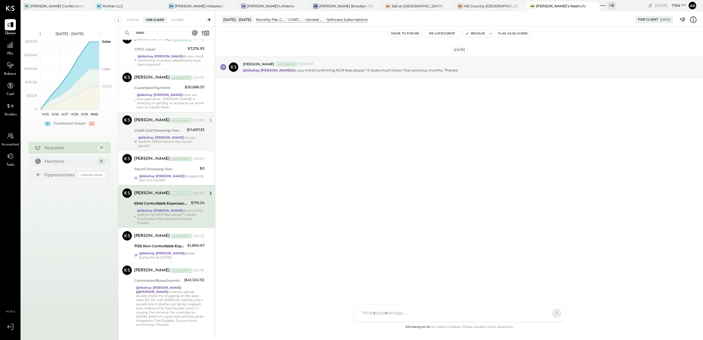
click at [187, 127] on div "$11,697.35" at bounding box center [196, 130] width 18 height 6
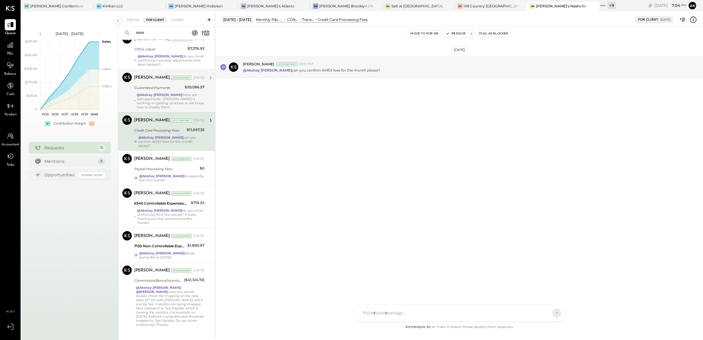
click at [189, 99] on div "@Akshay koshti these are loan payments - Sammy is working on getting us access …" at bounding box center [171, 101] width 68 height 16
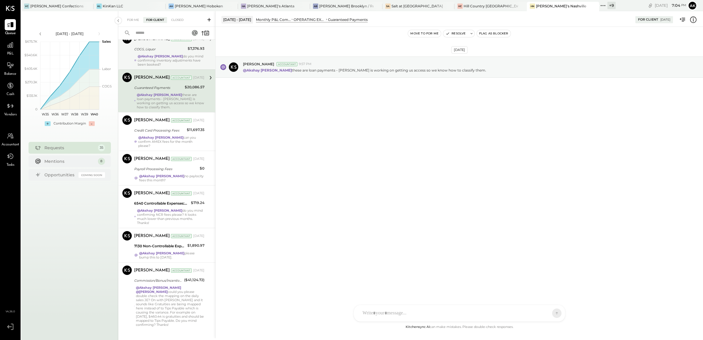
click at [185, 54] on div "@Akshay koshti do you mind confirming inventory adjustments have been booked?" at bounding box center [171, 60] width 67 height 12
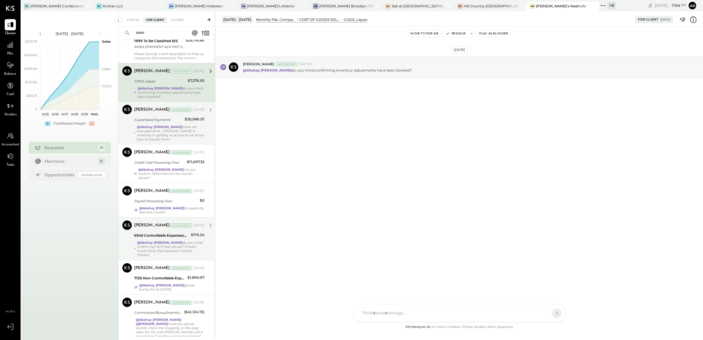
scroll to position [1158, 0]
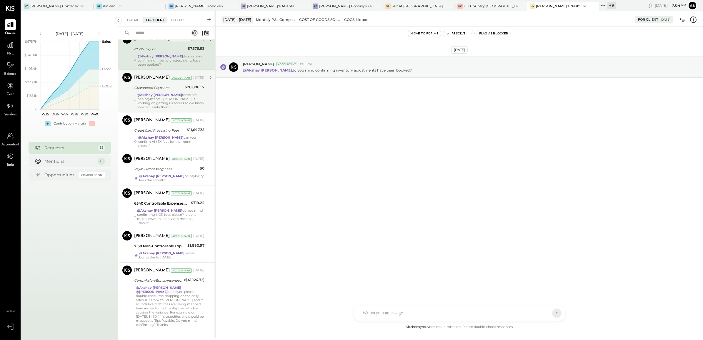
click at [189, 93] on div "@Akshay koshti these are loan payments - Sammy is working on getting us access …" at bounding box center [171, 101] width 68 height 16
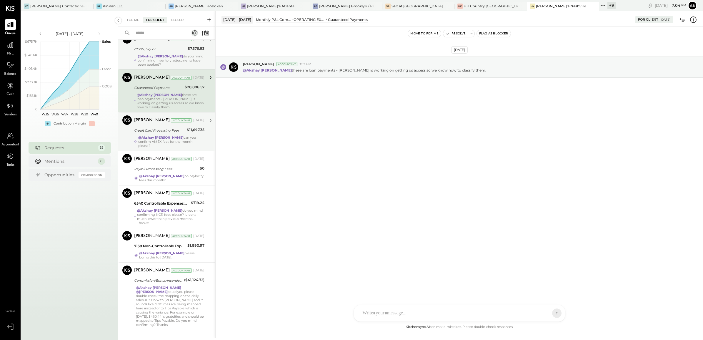
click at [193, 136] on div "@Akshay koshti can you confirm AMEX fees for the month please?" at bounding box center [171, 141] width 66 height 12
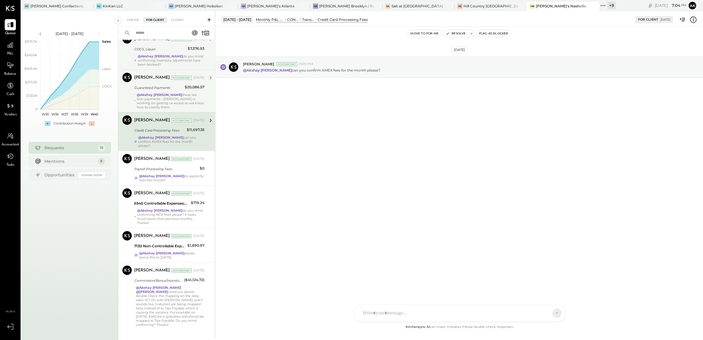
click at [694, 20] on icon at bounding box center [693, 20] width 8 height 8
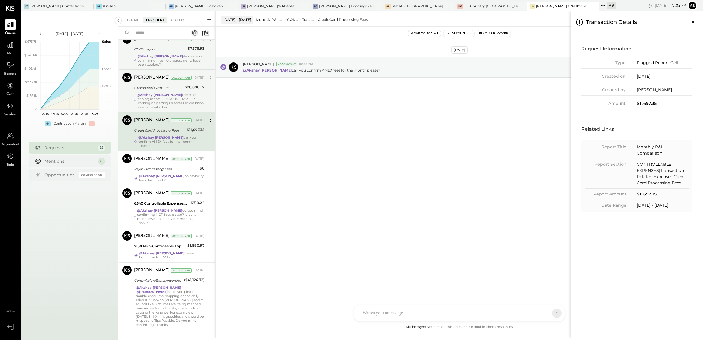
click at [472, 188] on div "For Me For Client Closed Urgent Blockers Last Month 1 Akshay koshti Accountant …" at bounding box center [410, 174] width 585 height 327
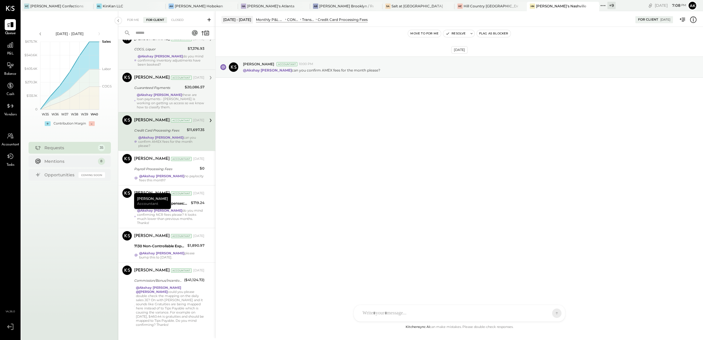
click at [693, 20] on icon at bounding box center [693, 20] width 1 height 4
click at [194, 200] on div "For Me For Client Closed Urgent Blockers Last Month 1 Akshay koshti Accountant …" at bounding box center [410, 174] width 585 height 327
click at [190, 208] on div "@Akshay koshti do you mind confirming NCR fees please? It looks much lower than…" at bounding box center [170, 216] width 67 height 16
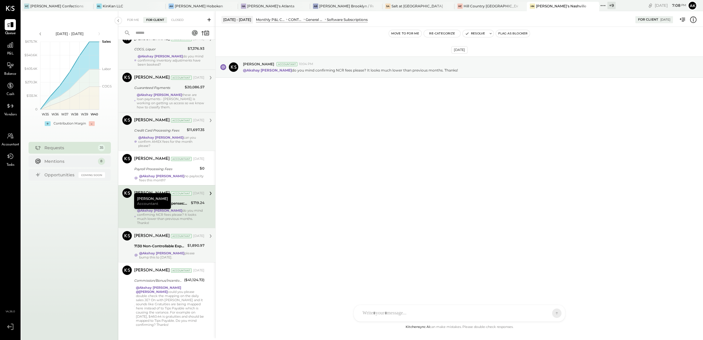
click at [187, 243] on div "Margot Bloch Accountant Sep 29, 2025 7130 Non-Controllable Expenses:Property Ex…" at bounding box center [169, 245] width 70 height 28
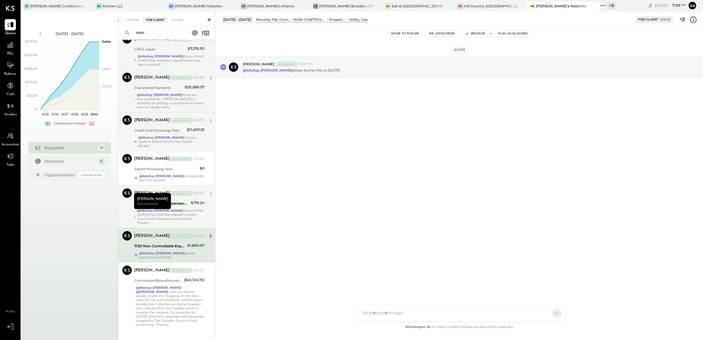
click at [693, 21] on icon at bounding box center [693, 20] width 8 height 8
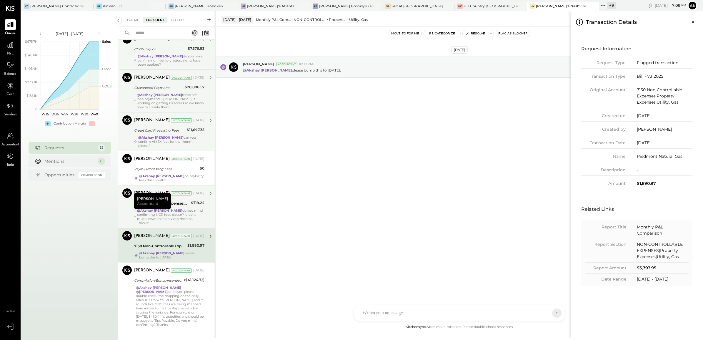
click at [184, 282] on div "For Me For Client Closed Urgent Blockers Last Month 1 Akshay koshti Accountant …" at bounding box center [410, 174] width 585 height 327
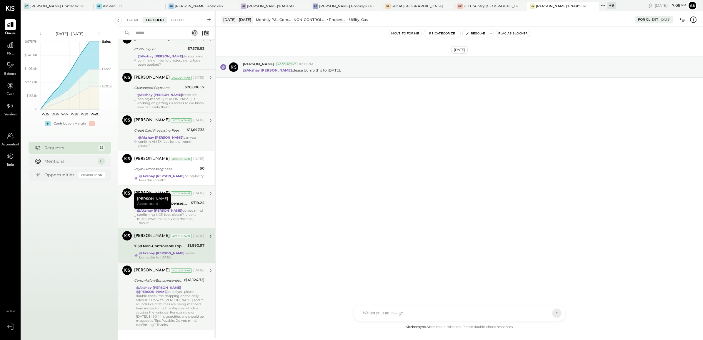
click at [182, 285] on div "@Akshay koshti @Margi Gandhi could you please double check the mapping on the d…" at bounding box center [170, 305] width 69 height 41
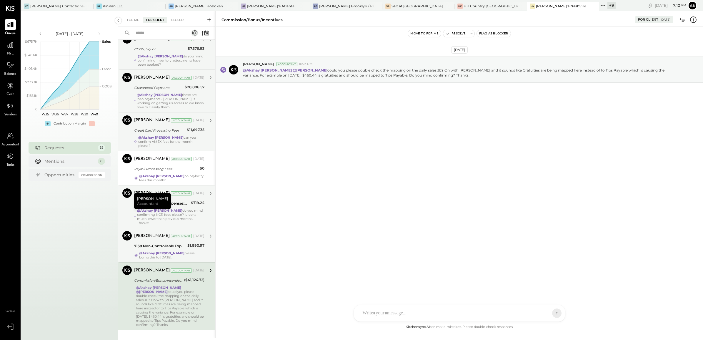
click at [188, 242] on div "$1,890.97" at bounding box center [195, 245] width 17 height 6
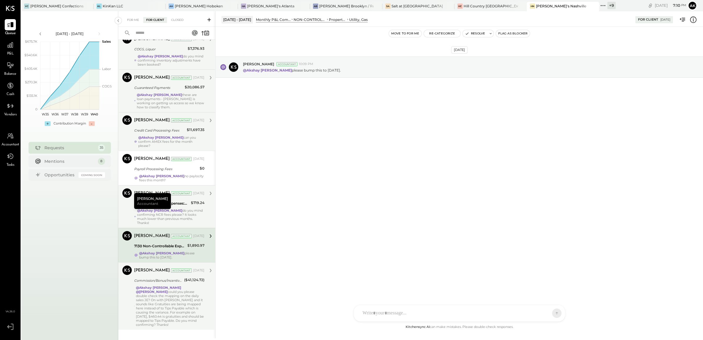
click at [188, 200] on div "Margot Bloch Accountant Sep 29, 2025 6540 Controllable Expenses:General & Admin…" at bounding box center [169, 206] width 70 height 36
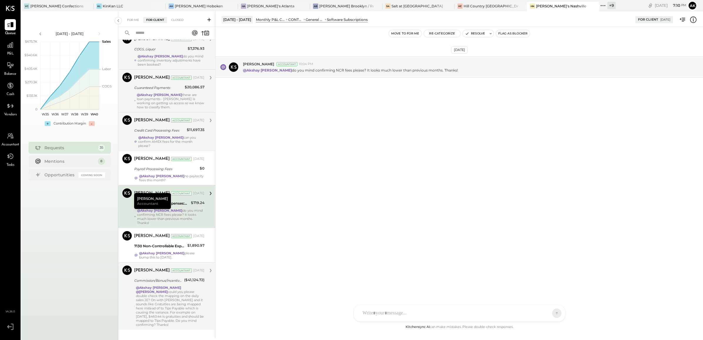
click at [694, 21] on icon at bounding box center [693, 20] width 8 height 8
click at [183, 164] on div "For Me For Client Closed Urgent Blockers Last Month 1 Akshay koshti Accountant …" at bounding box center [410, 174] width 585 height 327
click at [183, 166] on div "Payroll Processing Fees" at bounding box center [166, 169] width 64 height 6
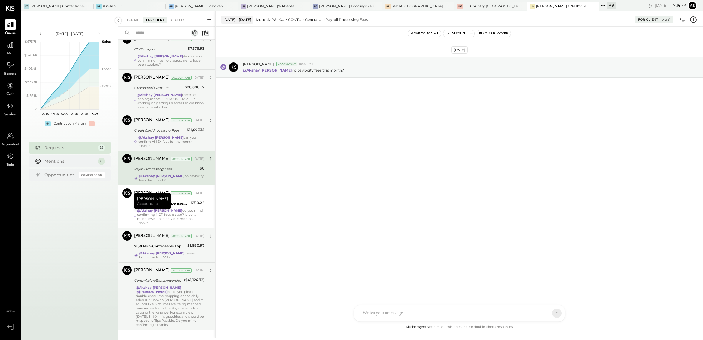
click at [178, 243] on div "7130 Non-Controllable Expenses:Property Expenses:Utility, Gas" at bounding box center [159, 246] width 51 height 6
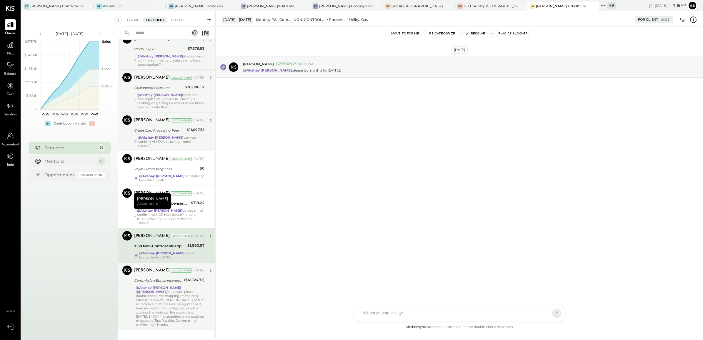
click at [696, 19] on icon at bounding box center [693, 20] width 8 height 8
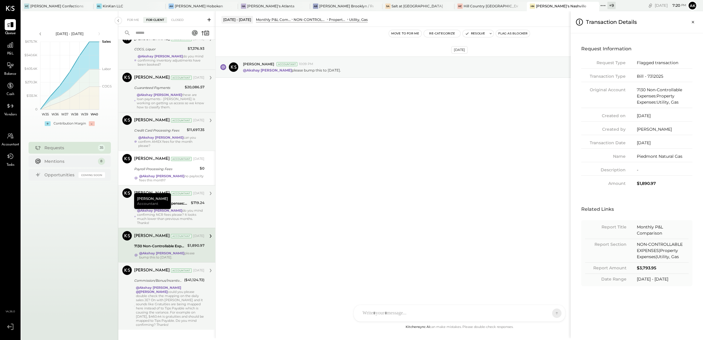
click at [193, 203] on div "For Me For Client Closed Urgent Blockers Last Month 1 Akshay koshti Accountant …" at bounding box center [410, 174] width 585 height 327
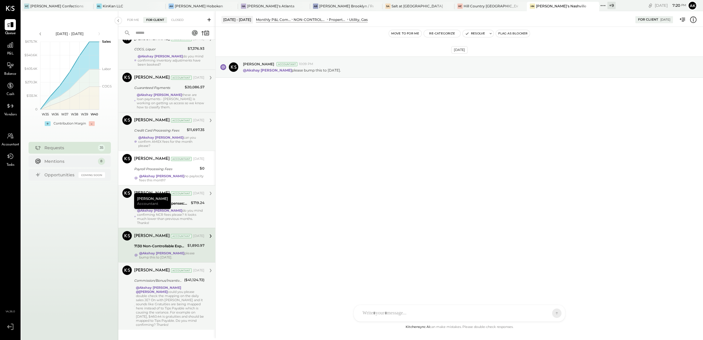
click at [188, 208] on div "@Akshay koshti do you mind confirming NCR fees please? It looks much lower than…" at bounding box center [170, 216] width 67 height 16
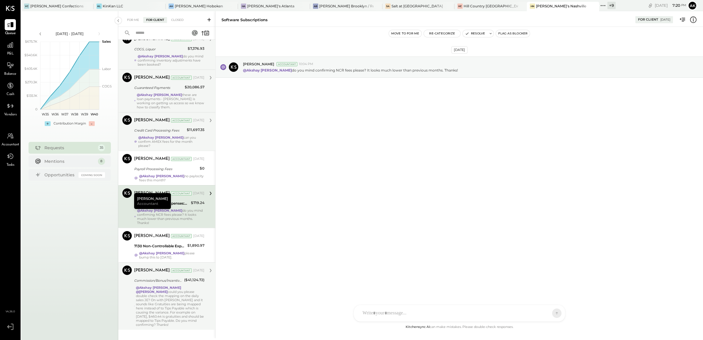
click at [692, 21] on icon at bounding box center [693, 20] width 8 height 8
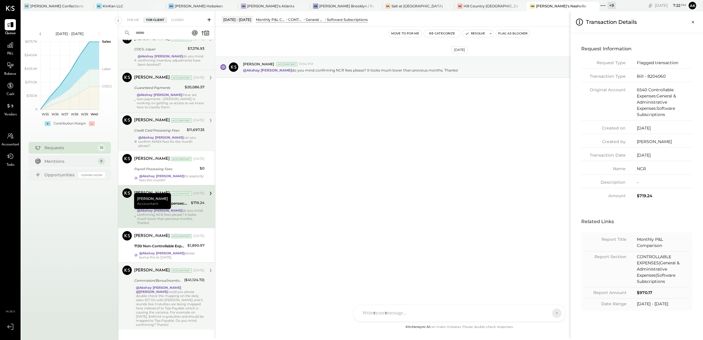
click at [390, 314] on div "For Me For Client Closed Urgent Blockers Last Month 1 Akshay koshti Accountant …" at bounding box center [410, 174] width 585 height 327
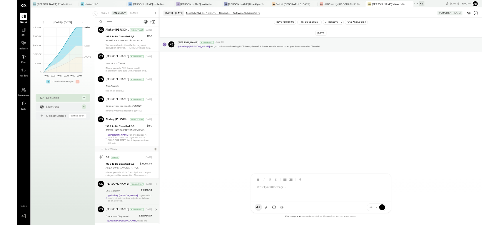
scroll to position [993, 0]
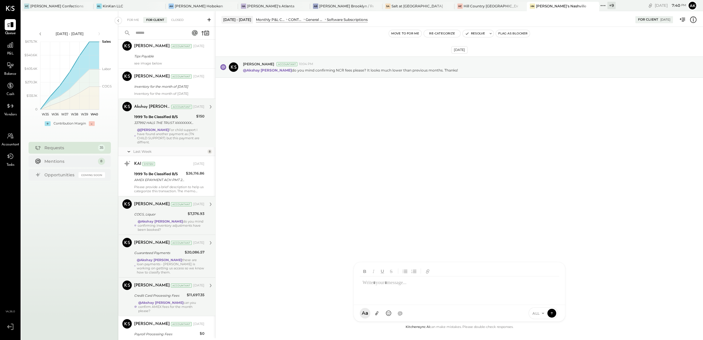
click at [169, 124] on div "337992 HALS THE TRUST XXXXXXXX7992 Company ID: XXXXXX7403 Company Name: 337992 …" at bounding box center [164, 123] width 60 height 6
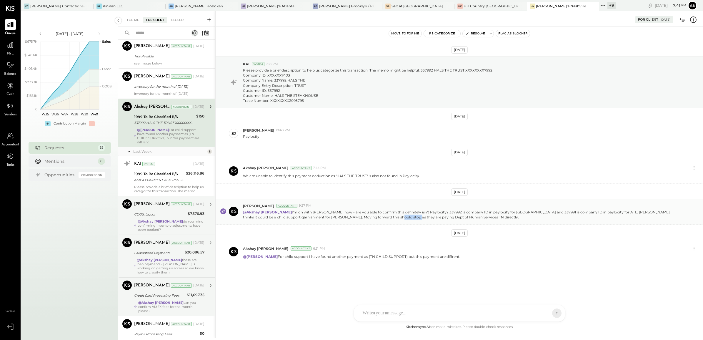
drag, startPoint x: 359, startPoint y: 218, endPoint x: 379, endPoint y: 218, distance: 19.7
click at [379, 218] on p "@Akshay koshti I'm on with Sam now - are you able to confirm this definitely is…" at bounding box center [459, 214] width 433 height 10
click at [696, 16] on icon at bounding box center [693, 20] width 8 height 8
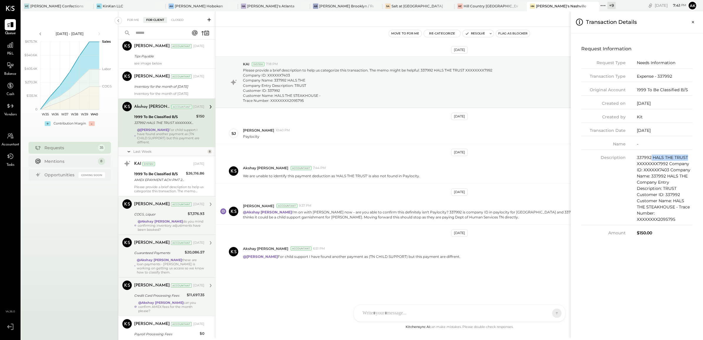
drag, startPoint x: 650, startPoint y: 158, endPoint x: 689, endPoint y: 159, distance: 38.6
click at [689, 159] on div "337992 HALS THE TRUST XXXXXXXX7992 Company ID: XXXXXX7403 Company Name: 337992 …" at bounding box center [665, 188] width 56 height 68
click at [181, 221] on div "For Me For Client Closed Urgent Blockers Last Month 1 Akshay koshti Accountant …" at bounding box center [410, 174] width 585 height 327
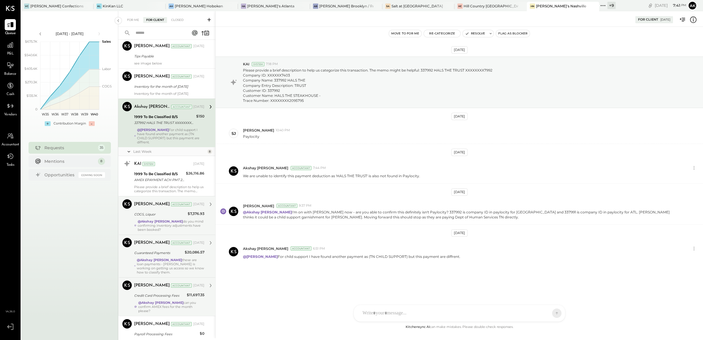
click at [178, 219] on div "@Akshay koshti do you mind confirming inventory adjustments have been booked?" at bounding box center [171, 225] width 67 height 12
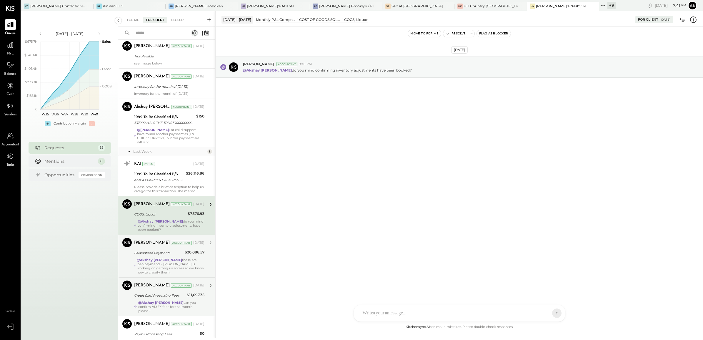
click at [189, 245] on div "Margot Bloch Accountant Sep 29, 2025" at bounding box center [169, 243] width 70 height 10
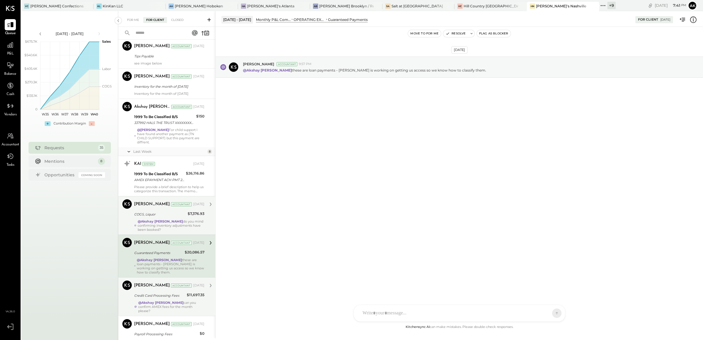
click at [190, 211] on div "$7,376.93" at bounding box center [196, 214] width 17 height 6
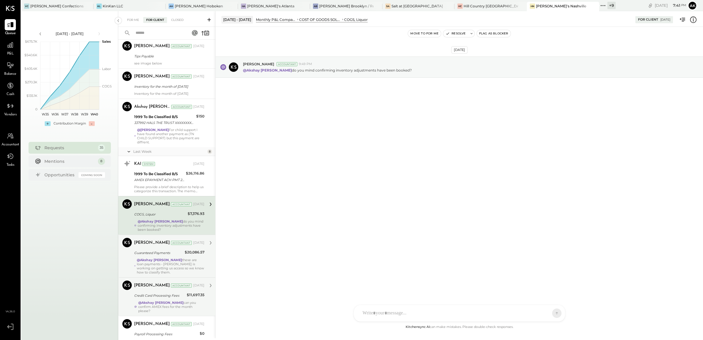
click at [186, 261] on div "@Akshay koshti these are loan payments - Sammy is working on getting us access …" at bounding box center [171, 266] width 68 height 16
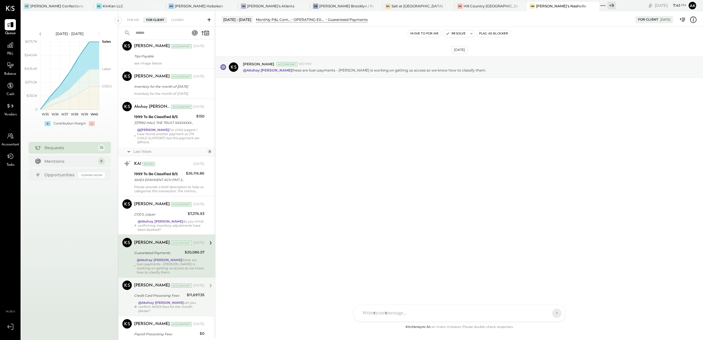
click at [693, 21] on icon at bounding box center [693, 20] width 1 height 4
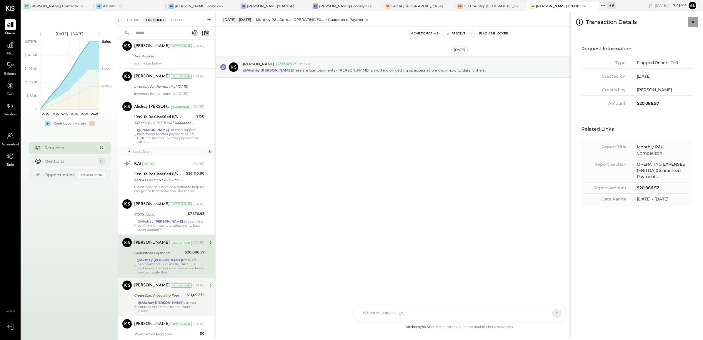
click at [695, 23] on icon "Close panel" at bounding box center [693, 22] width 6 height 6
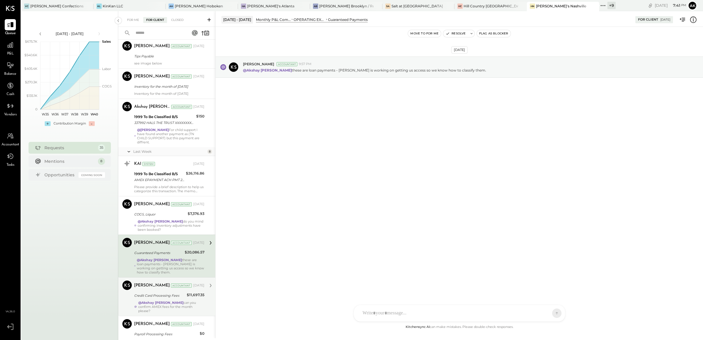
click at [174, 292] on div "Credit Card Processing Fees" at bounding box center [159, 295] width 51 height 6
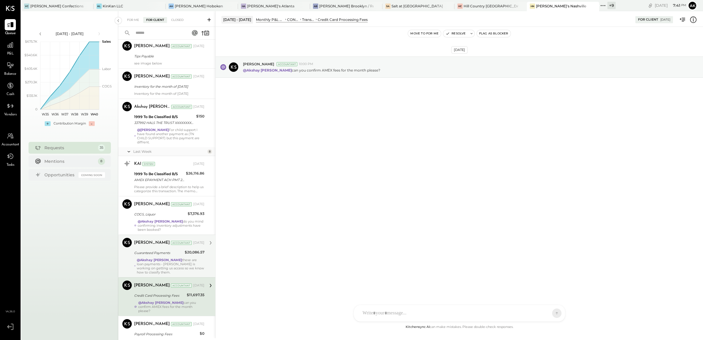
click at [696, 20] on icon at bounding box center [693, 19] width 6 height 6
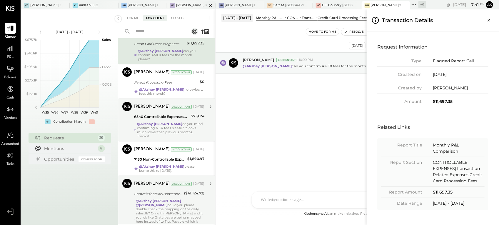
scroll to position [763, 0]
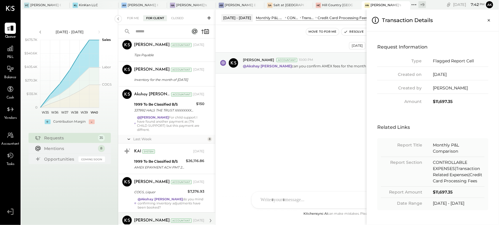
click at [266, 101] on div "For Me For Client Closed Urgent Blockers Last Month 1 Akshay koshti Accountant …" at bounding box center [308, 117] width 381 height 216
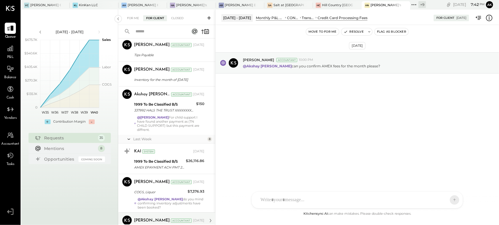
click at [488, 18] on icon at bounding box center [490, 18] width 8 height 8
click at [292, 104] on div "For Me For Client Closed Urgent Blockers Last Month 1 Akshay koshti Accountant …" at bounding box center [308, 117] width 381 height 216
click at [297, 202] on div "AK Akshay koshti SJ Samuel Jimenez SJ Samantha Janco MG Margi Gandhi HN Hal Now…" at bounding box center [357, 199] width 212 height 17
click at [284, 176] on div at bounding box center [357, 175] width 199 height 24
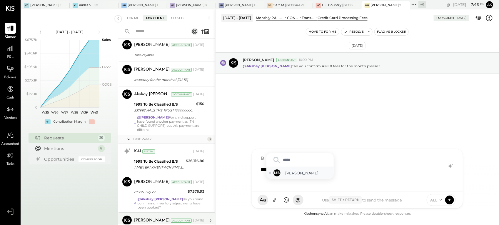
click at [285, 175] on div "MB Margot Bloch" at bounding box center [299, 173] width 67 height 12
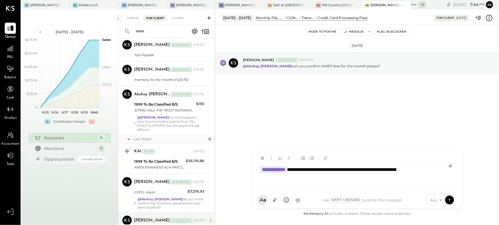
click at [287, 179] on div "**********" at bounding box center [357, 175] width 199 height 24
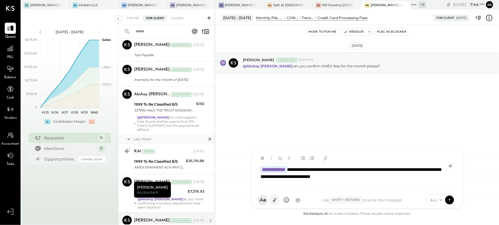
click at [275, 199] on icon at bounding box center [274, 200] width 3 height 4
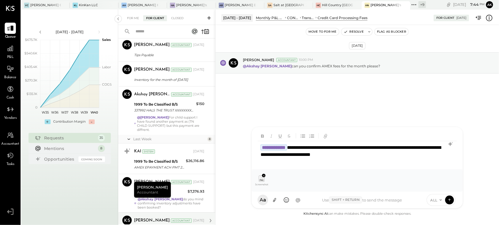
click at [367, 146] on div "**********" at bounding box center [357, 153] width 199 height 24
click at [450, 198] on icon at bounding box center [449, 200] width 5 height 6
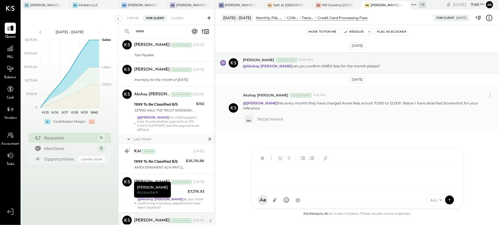
scroll to position [1024, 0]
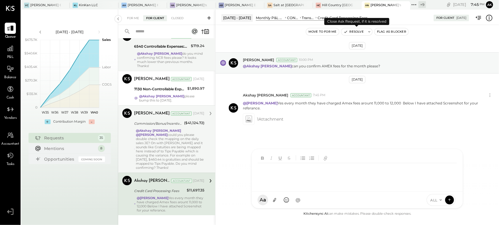
click at [361, 32] on button "Resolve" at bounding box center [353, 31] width 25 height 7
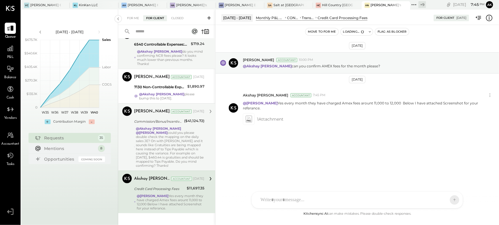
scroll to position [1027, 0]
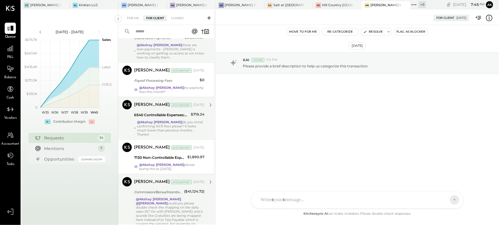
scroll to position [984, 0]
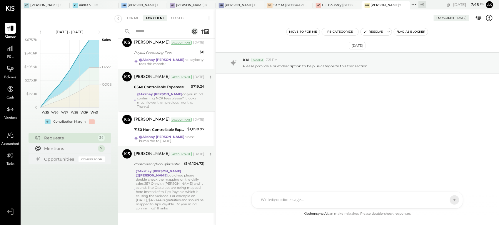
click at [179, 87] on div "6540 Controllable Expenses:General & Administrative Expenses:Software Subscript…" at bounding box center [161, 87] width 55 height 6
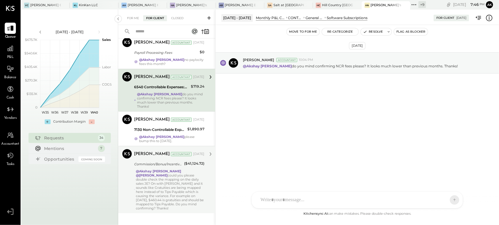
click at [293, 201] on div "AK Akshay koshti SJ Samuel Jimenez SJ Samantha Janco MG Margi Gandhi HN Hal Now…" at bounding box center [357, 199] width 212 height 17
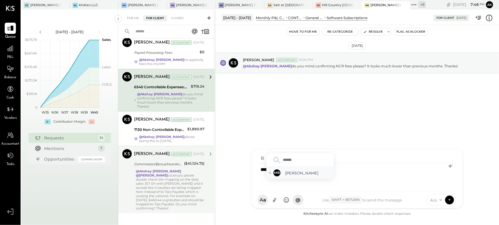
click at [293, 169] on div "MB Margot Bloch" at bounding box center [299, 173] width 67 height 12
click at [306, 169] on div "**********" at bounding box center [357, 175] width 199 height 24
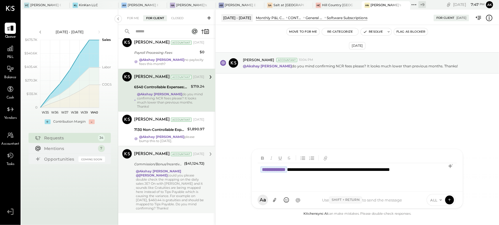
click at [311, 175] on div "**********" at bounding box center [357, 175] width 199 height 24
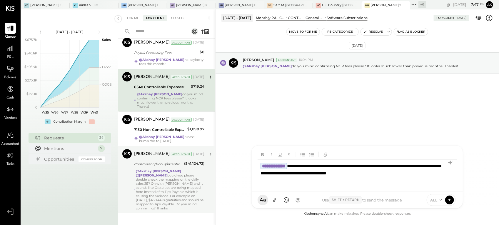
click at [313, 172] on div "**********" at bounding box center [357, 173] width 199 height 27
click at [319, 174] on div "**********" at bounding box center [357, 173] width 199 height 27
click at [317, 174] on div "**********" at bounding box center [357, 173] width 199 height 27
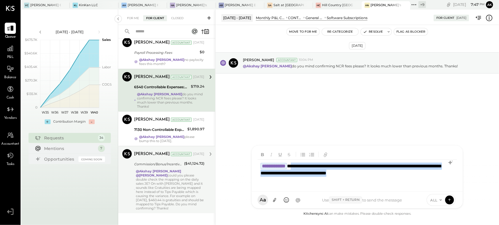
drag, startPoint x: 304, startPoint y: 167, endPoint x: 319, endPoint y: 185, distance: 24.0
click at [319, 188] on div "**********" at bounding box center [357, 169] width 211 height 46
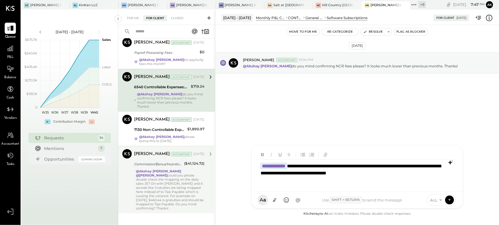
click at [450, 165] on icon at bounding box center [450, 162] width 7 height 7
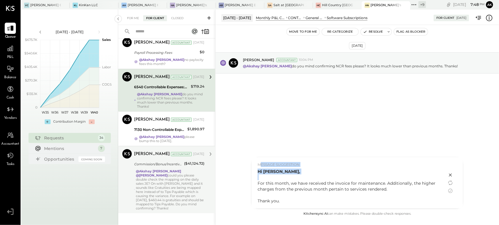
drag, startPoint x: 258, startPoint y: 181, endPoint x: 262, endPoint y: 165, distance: 16.8
click at [262, 165] on div "MESSAGE SUGGESTION Hi Margot Bloch, For this month, we have received the invoic…" at bounding box center [349, 182] width 195 height 51
drag, startPoint x: 262, startPoint y: 165, endPoint x: 257, endPoint y: 177, distance: 13.1
click at [257, 177] on div "MESSAGE SUGGESTION Hi Margot Bloch, For this month, we have received the invoic…" at bounding box center [349, 182] width 195 height 51
drag, startPoint x: 258, startPoint y: 181, endPoint x: 261, endPoint y: 165, distance: 16.4
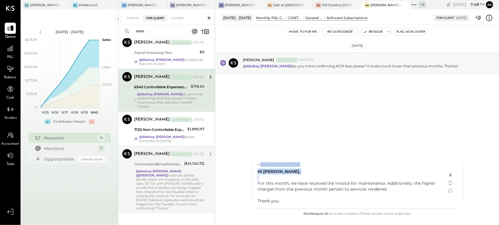
click at [261, 165] on div "MESSAGE SUGGESTION Hi Margot Bloch, For this month, we have received the invoic…" at bounding box center [349, 182] width 195 height 51
click at [452, 188] on icon at bounding box center [450, 190] width 7 height 7
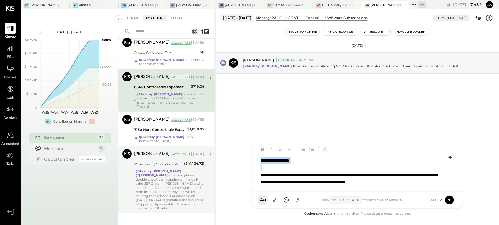
drag, startPoint x: 259, startPoint y: 172, endPoint x: 259, endPoint y: 154, distance: 17.9
click at [259, 154] on div "**********" at bounding box center [357, 174] width 199 height 41
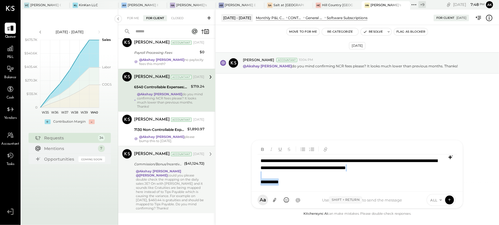
scroll to position [2, 0]
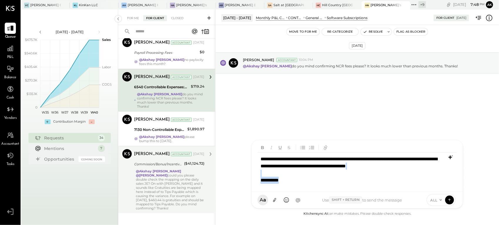
drag, startPoint x: 262, startPoint y: 174, endPoint x: 290, endPoint y: 185, distance: 30.2
click at [290, 185] on div "**********" at bounding box center [357, 170] width 199 height 34
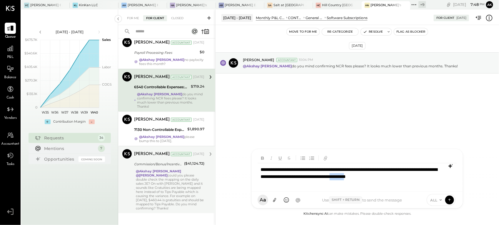
drag, startPoint x: 411, startPoint y: 177, endPoint x: 433, endPoint y: 177, distance: 21.8
click at [433, 177] on div "**********" at bounding box center [357, 175] width 199 height 24
drag, startPoint x: 261, startPoint y: 169, endPoint x: 265, endPoint y: 169, distance: 3.8
click at [265, 169] on div "**********" at bounding box center [357, 175] width 199 height 24
click at [281, 172] on div "**********" at bounding box center [357, 175] width 199 height 24
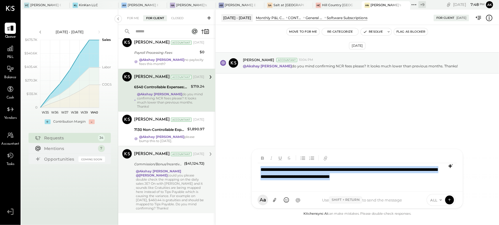
drag, startPoint x: 262, startPoint y: 169, endPoint x: 433, endPoint y: 179, distance: 171.2
click at [433, 179] on div "**********" at bounding box center [357, 175] width 199 height 24
copy div "**********"
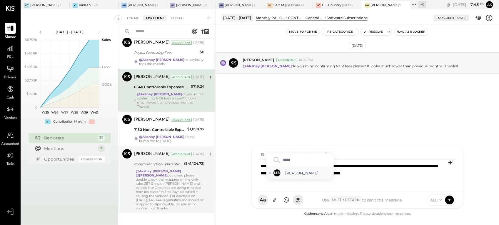
click at [285, 172] on div "MB Margot Bloch" at bounding box center [299, 173] width 67 height 12
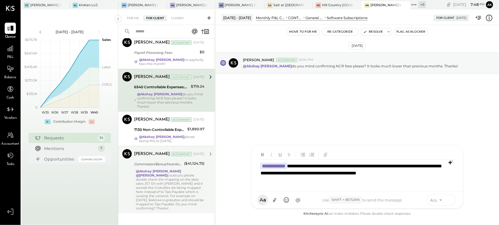
click at [451, 199] on icon at bounding box center [450, 199] width 2 height 1
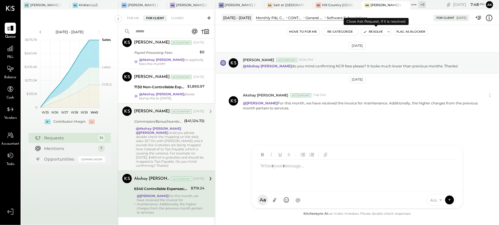
click at [377, 31] on button "Resolve" at bounding box center [373, 31] width 25 height 7
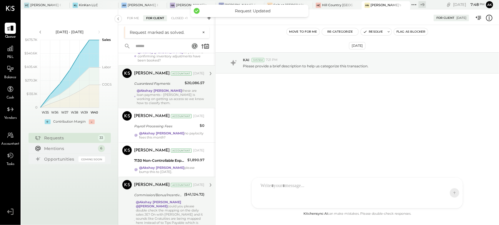
scroll to position [941, 0]
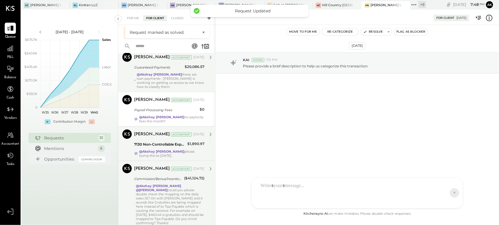
click at [180, 138] on div "Margot Bloch Accountant Sep 29, 2025 7130 Non-Controllable Expenses:Property Ex…" at bounding box center [169, 143] width 70 height 28
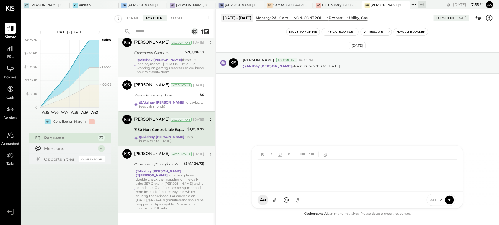
click at [295, 187] on div at bounding box center [358, 173] width 201 height 27
click at [313, 171] on span "[PERSON_NAME]" at bounding box center [308, 173] width 46 height 6
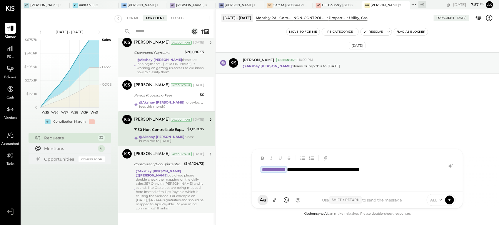
drag, startPoint x: 324, startPoint y: 169, endPoint x: 341, endPoint y: 171, distance: 17.1
click at [329, 169] on div "**********" at bounding box center [357, 175] width 199 height 24
click at [340, 171] on div "**********" at bounding box center [357, 175] width 199 height 24
click at [332, 169] on div "**********" at bounding box center [357, 175] width 199 height 24
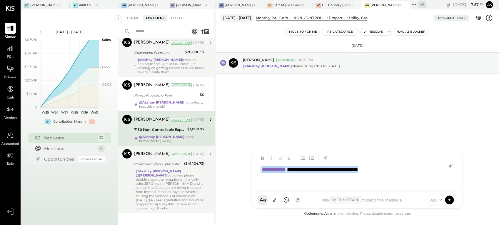
click at [332, 169] on div "**********" at bounding box center [357, 175] width 199 height 24
click at [399, 171] on div "**********" at bounding box center [357, 175] width 199 height 24
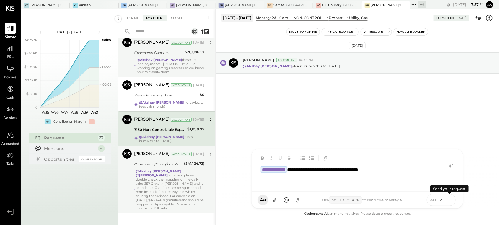
click at [452, 199] on icon at bounding box center [449, 200] width 5 height 6
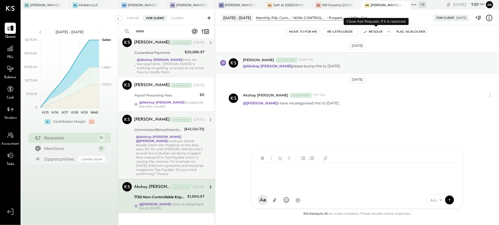
click at [375, 32] on button "Resolve" at bounding box center [373, 31] width 25 height 7
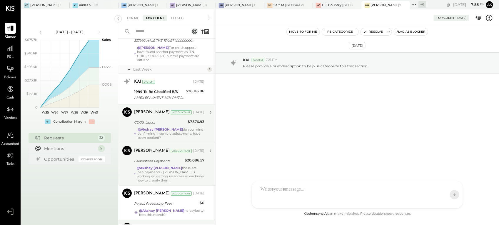
scroll to position [907, 0]
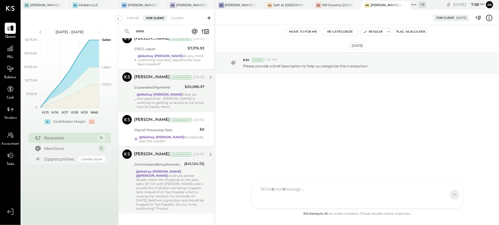
click at [180, 174] on div "@Akshay koshti @Margi Gandhi could you please double check the mapping on the d…" at bounding box center [170, 189] width 69 height 41
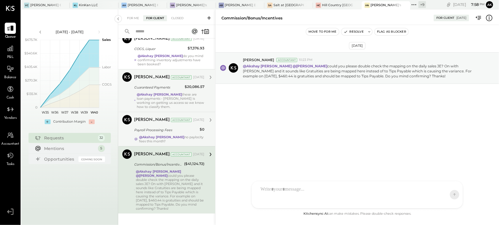
click at [195, 129] on div "Payroll Processing Fees" at bounding box center [166, 130] width 64 height 6
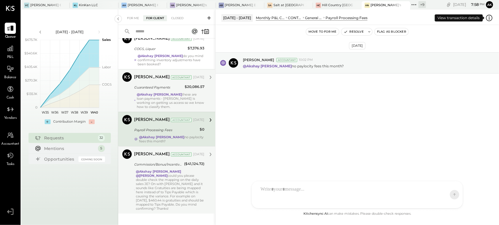
click at [490, 19] on icon at bounding box center [490, 18] width 8 height 8
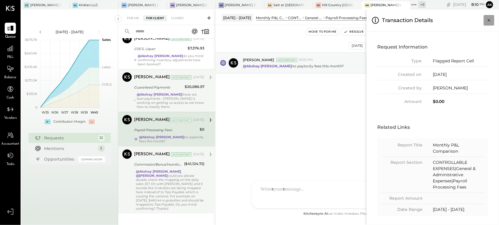
click at [490, 21] on icon "Close panel" at bounding box center [489, 20] width 2 height 2
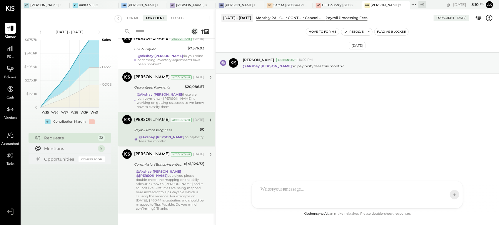
click at [306, 191] on div at bounding box center [352, 195] width 189 height 24
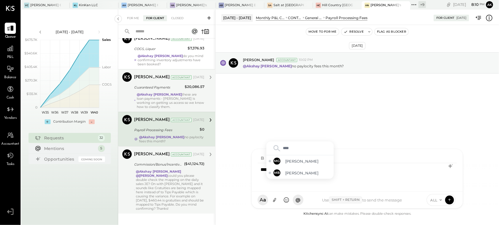
type input "*****"
click at [288, 174] on span "[PERSON_NAME]" at bounding box center [308, 173] width 46 height 6
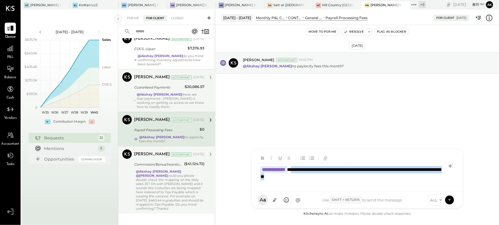
drag, startPoint x: 305, startPoint y: 168, endPoint x: 356, endPoint y: 176, distance: 52.0
click at [356, 176] on div "**********" at bounding box center [357, 175] width 199 height 24
click at [387, 173] on div "**********" at bounding box center [357, 175] width 199 height 24
click at [384, 165] on div "**********" at bounding box center [357, 175] width 199 height 24
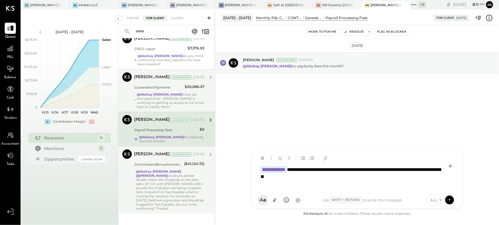
click at [351, 177] on div "**********" at bounding box center [357, 175] width 199 height 24
click at [270, 175] on div "**********" at bounding box center [357, 175] width 199 height 24
click at [392, 180] on div "**********" at bounding box center [357, 175] width 199 height 24
click at [383, 180] on div "**********" at bounding box center [357, 175] width 199 height 24
click at [450, 199] on icon at bounding box center [449, 200] width 5 height 6
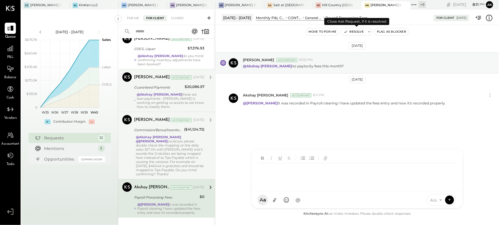
scroll to position [910, 0]
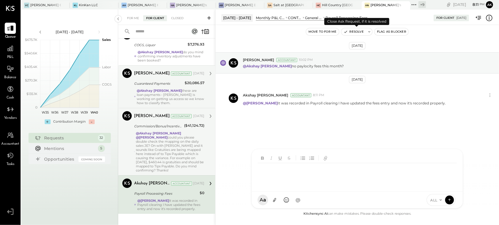
click at [360, 31] on button "Resolve" at bounding box center [353, 31] width 25 height 7
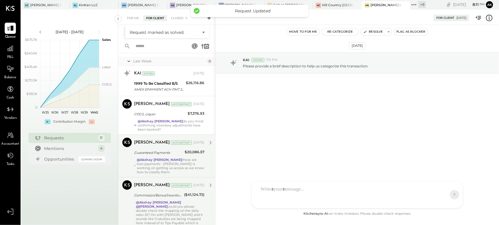
scroll to position [872, 0]
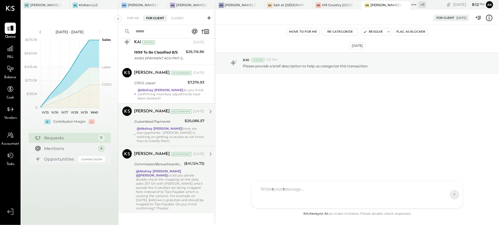
click at [171, 176] on div "@Akshay koshti @Margi Gandhi could you please double check the mapping on the d…" at bounding box center [170, 189] width 69 height 41
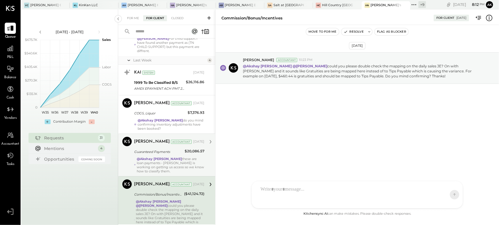
scroll to position [872, 0]
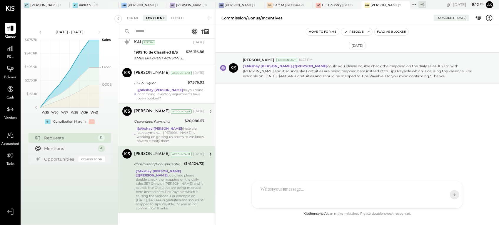
click at [169, 191] on div "@Akshay koshti @Margi Gandhi could you please double check the mapping on the d…" at bounding box center [170, 189] width 69 height 41
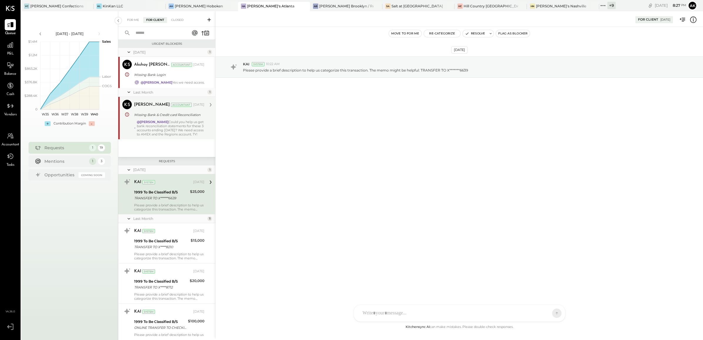
click at [161, 125] on div "@Samantha Janco Could you help us get bank reconciliation statements for these …" at bounding box center [171, 128] width 68 height 16
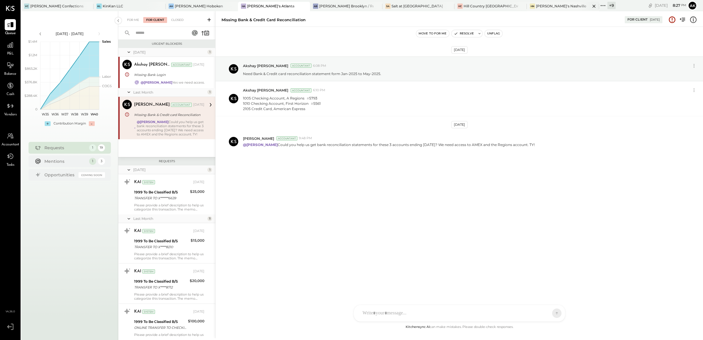
click at [536, 5] on div "[PERSON_NAME]'s Nashville" at bounding box center [561, 6] width 50 height 5
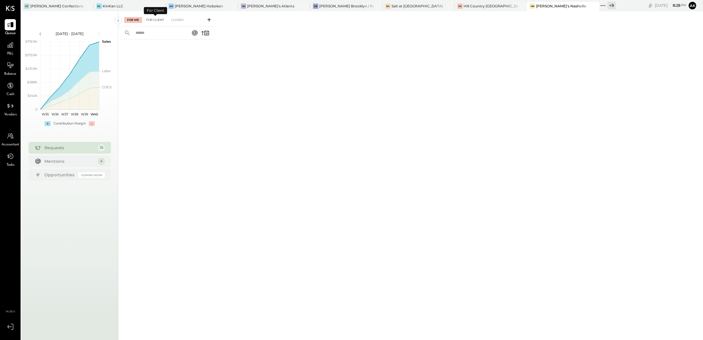
click at [161, 20] on div "For Client" at bounding box center [155, 20] width 24 height 6
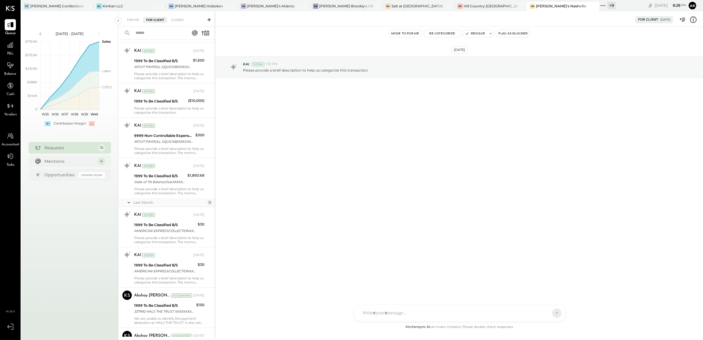
scroll to position [404, 0]
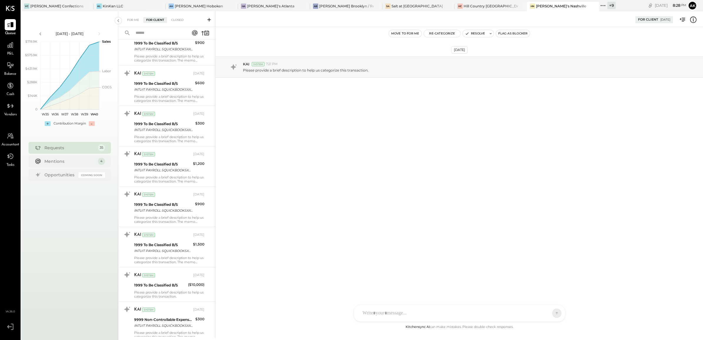
click at [194, 32] on icon at bounding box center [194, 32] width 5 height 5
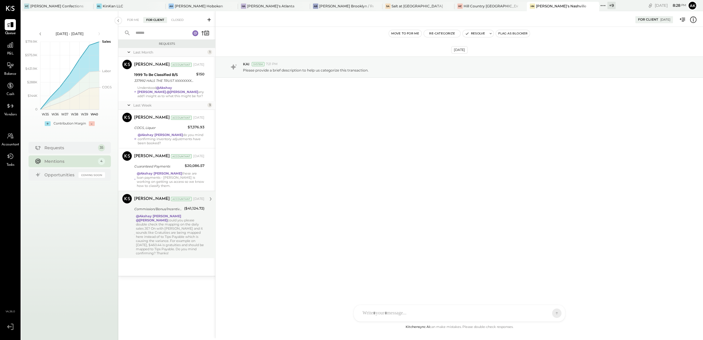
click at [139, 214] on strong "@Akshay [PERSON_NAME]" at bounding box center [158, 216] width 45 height 4
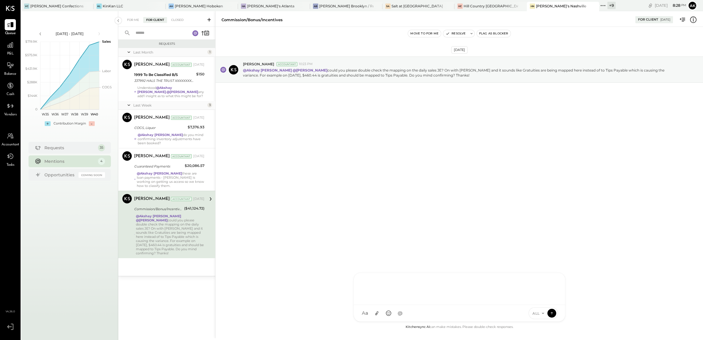
click at [390, 312] on div "AK Akshay koshti SJ Samuel Jimenez SJ Samantha Janco MG Margi Gandhi HN Hal Now…" at bounding box center [460, 296] width 212 height 49
type input "*****"
click at [404, 284] on span "[PERSON_NAME]" at bounding box center [410, 286] width 46 height 6
click at [412, 279] on div "**********" at bounding box center [459, 288] width 199 height 24
click at [417, 279] on div "**********" at bounding box center [459, 288] width 199 height 24
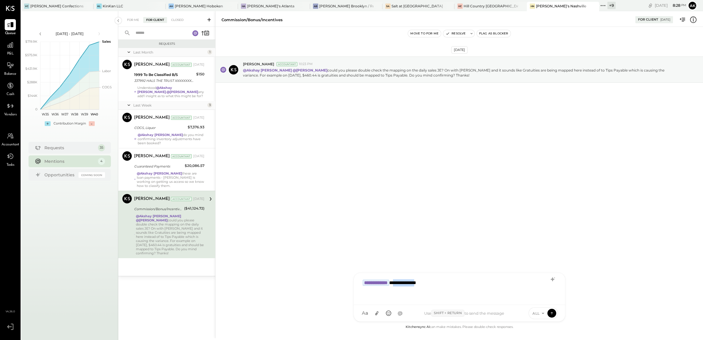
click at [417, 279] on div "**********" at bounding box center [459, 288] width 199 height 24
click at [475, 282] on div "**********" at bounding box center [459, 288] width 199 height 24
click at [449, 284] on div "**********" at bounding box center [459, 288] width 199 height 24
click at [549, 313] on icon at bounding box center [551, 313] width 5 height 6
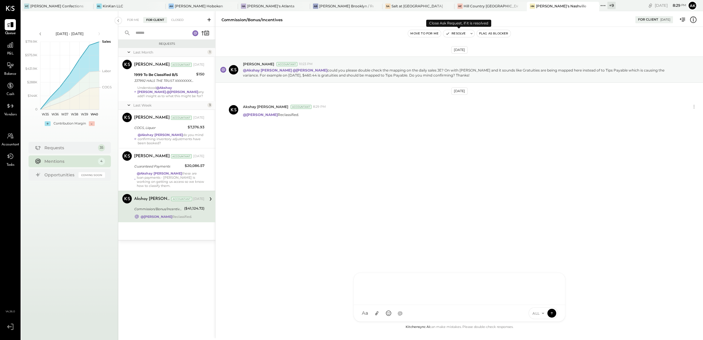
click at [458, 34] on button "Resolve" at bounding box center [455, 33] width 25 height 7
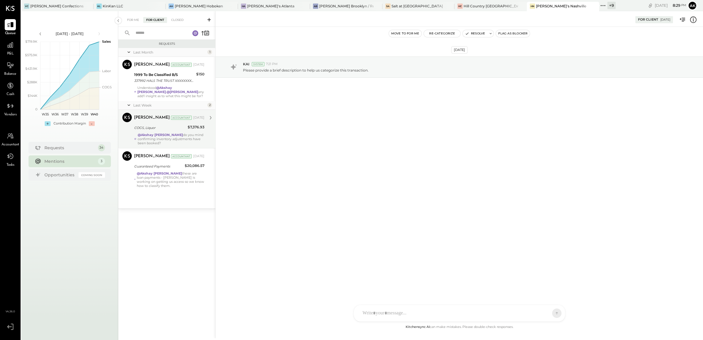
click at [183, 127] on div "COGS, Liquor" at bounding box center [160, 128] width 52 height 6
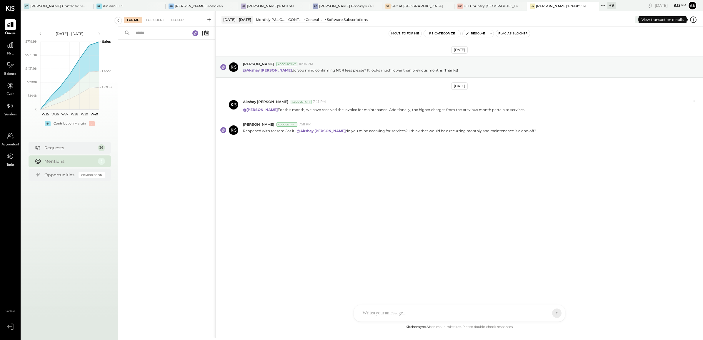
click at [694, 19] on icon at bounding box center [693, 20] width 8 height 8
click at [378, 308] on div "For Me For Client Closed Aug 1 - 31, 2025 Monthly P&L Comparison CONTROLLABLE E…" at bounding box center [410, 174] width 585 height 327
type input "*****"
click at [402, 284] on span "[PERSON_NAME]" at bounding box center [410, 286] width 46 height 6
click at [524, 283] on div "**********" at bounding box center [459, 288] width 199 height 24
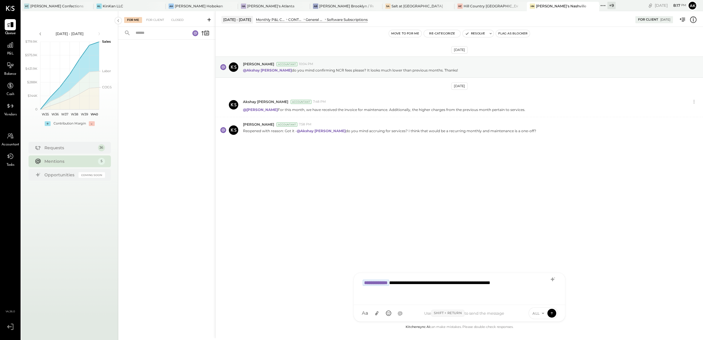
click at [537, 281] on div "**********" at bounding box center [459, 288] width 199 height 24
click at [452, 282] on div "**********" at bounding box center [459, 288] width 199 height 24
click at [473, 281] on div "**********" at bounding box center [459, 288] width 199 height 24
click at [469, 281] on div "**********" at bounding box center [459, 288] width 199 height 24
click at [501, 282] on div "**********" at bounding box center [459, 288] width 199 height 24
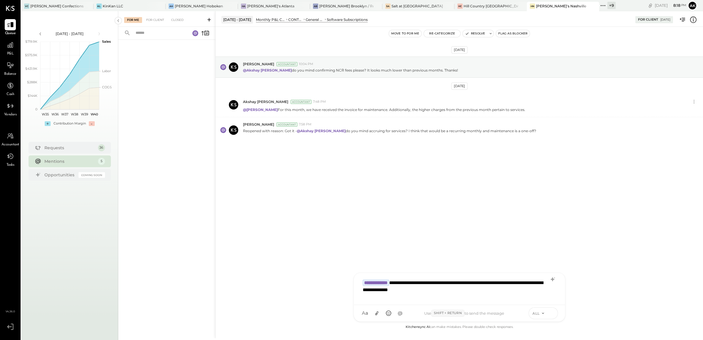
click at [553, 313] on icon at bounding box center [551, 313] width 5 height 6
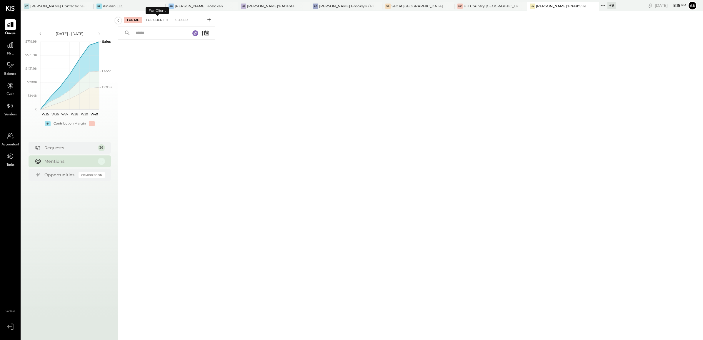
click at [164, 21] on div "For Client +1" at bounding box center [157, 20] width 28 height 6
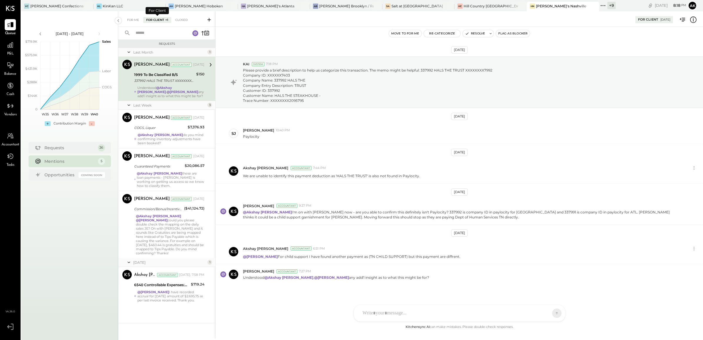
scroll to position [6, 0]
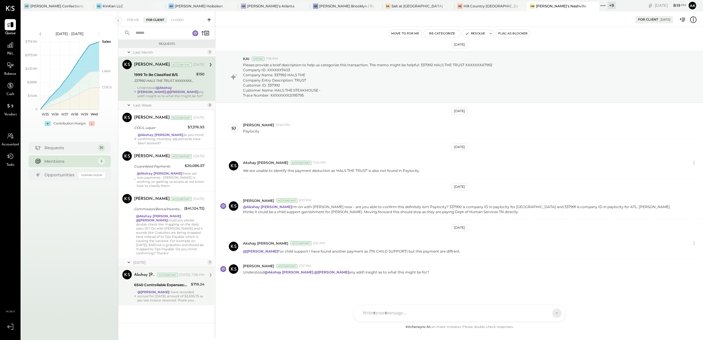
click at [177, 282] on div "6540 Controllable Expenses:General & Administrative Expenses:Software Subscript…" at bounding box center [161, 285] width 55 height 6
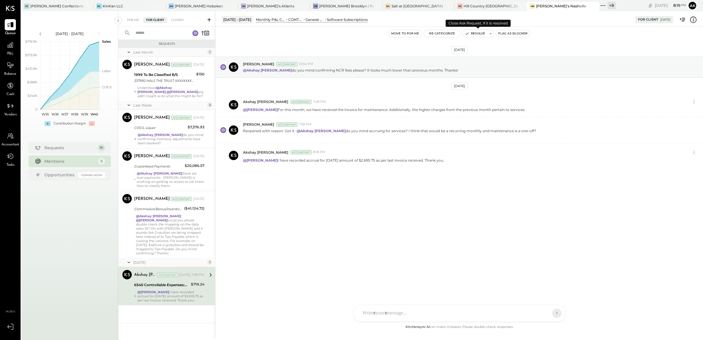
click at [480, 31] on button "Resolve" at bounding box center [475, 33] width 25 height 7
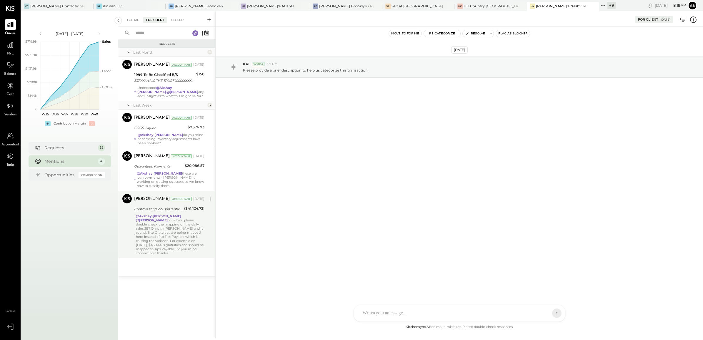
click at [176, 226] on div "@Akshay koshti @Margi Gandhi could you please double check the mapping on the d…" at bounding box center [170, 234] width 69 height 41
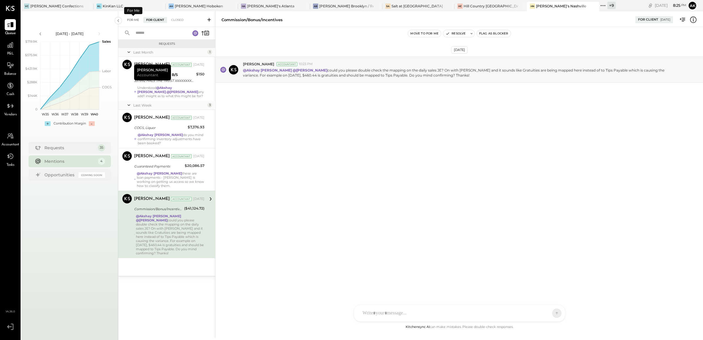
click at [129, 17] on div "For Me" at bounding box center [133, 20] width 18 height 6
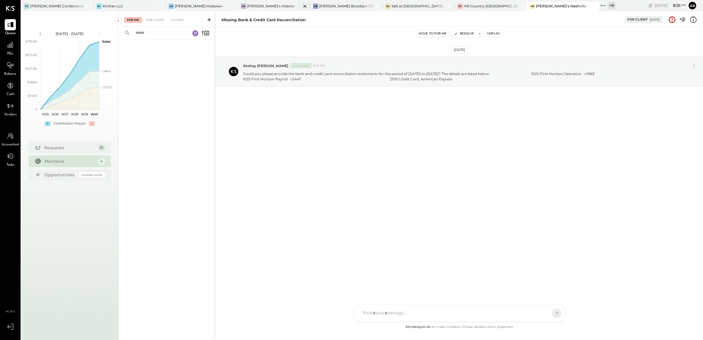
click at [247, 4] on div "[PERSON_NAME]'s Atlanta" at bounding box center [270, 6] width 47 height 5
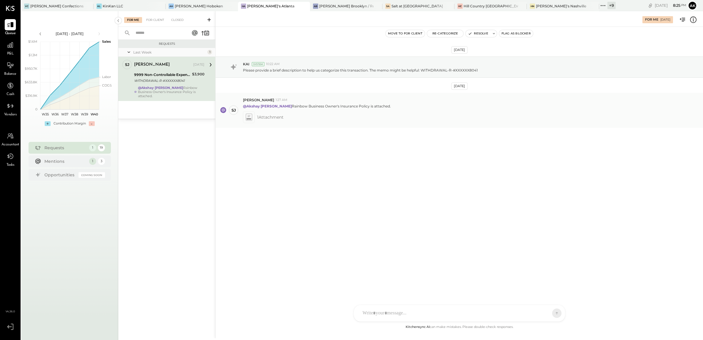
click at [249, 118] on icon at bounding box center [249, 118] width 4 height 1
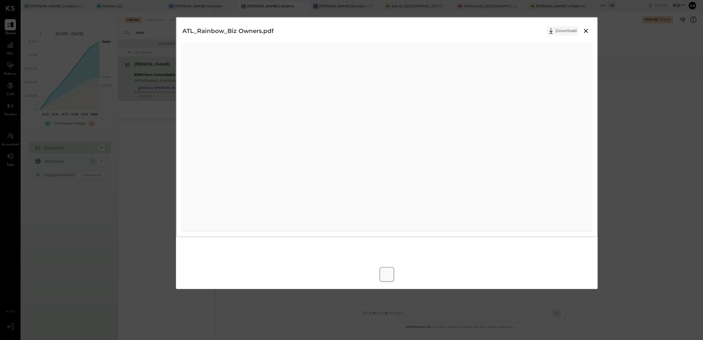
click at [555, 31] on button "Download" at bounding box center [563, 30] width 32 height 9
click at [636, 93] on div "ATL_Rainbow_Biz Owners.pdf Download" at bounding box center [351, 170] width 703 height 340
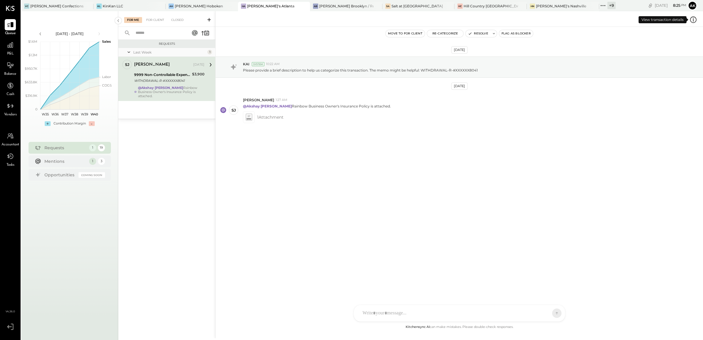
click at [697, 19] on icon at bounding box center [693, 20] width 8 height 8
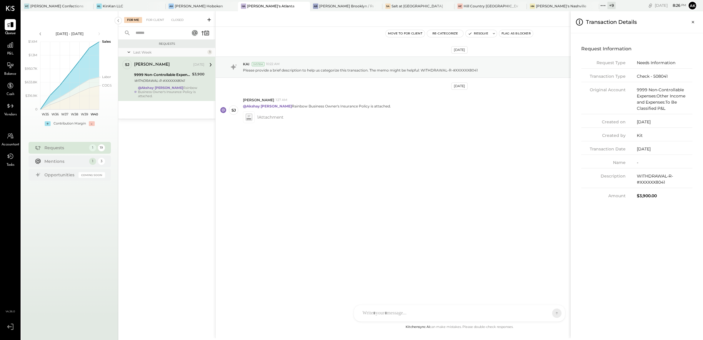
click at [443, 34] on div "For Me For Client Closed Requests Last Week 1 SJ Samantha Janco Employee Samant…" at bounding box center [410, 174] width 585 height 327
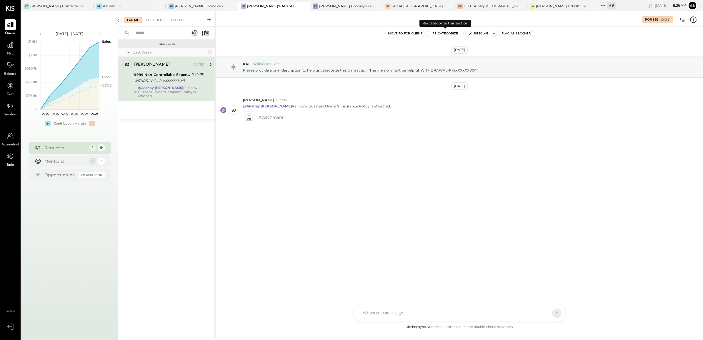
click at [444, 33] on button "Re-Categorize" at bounding box center [445, 33] width 36 height 7
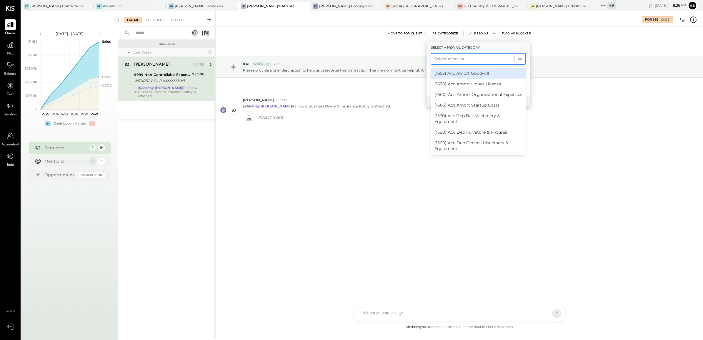
click at [444, 58] on div at bounding box center [472, 58] width 77 height 7
type input "*****"
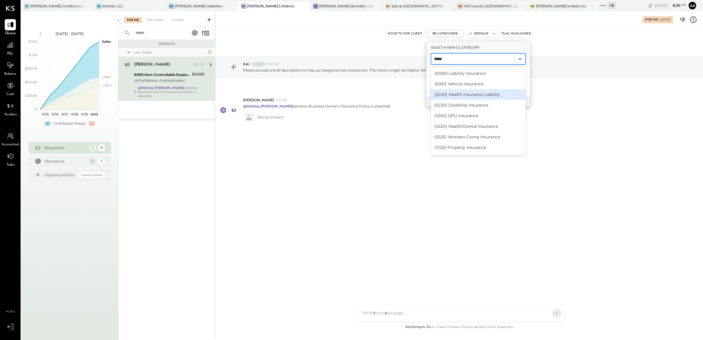
click at [469, 96] on div "(2240) Health Insurance Liability" at bounding box center [478, 94] width 95 height 11
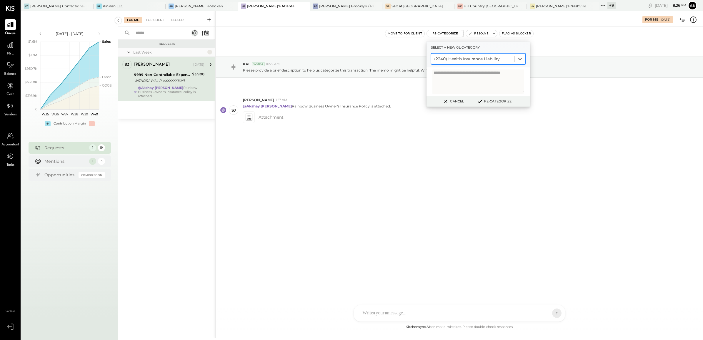
click at [493, 100] on button "Re-Categorize" at bounding box center [494, 101] width 39 height 7
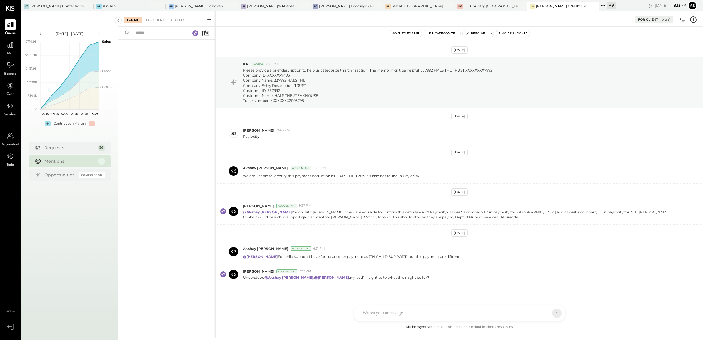
scroll to position [6, 0]
